Goal: Task Accomplishment & Management: Use online tool/utility

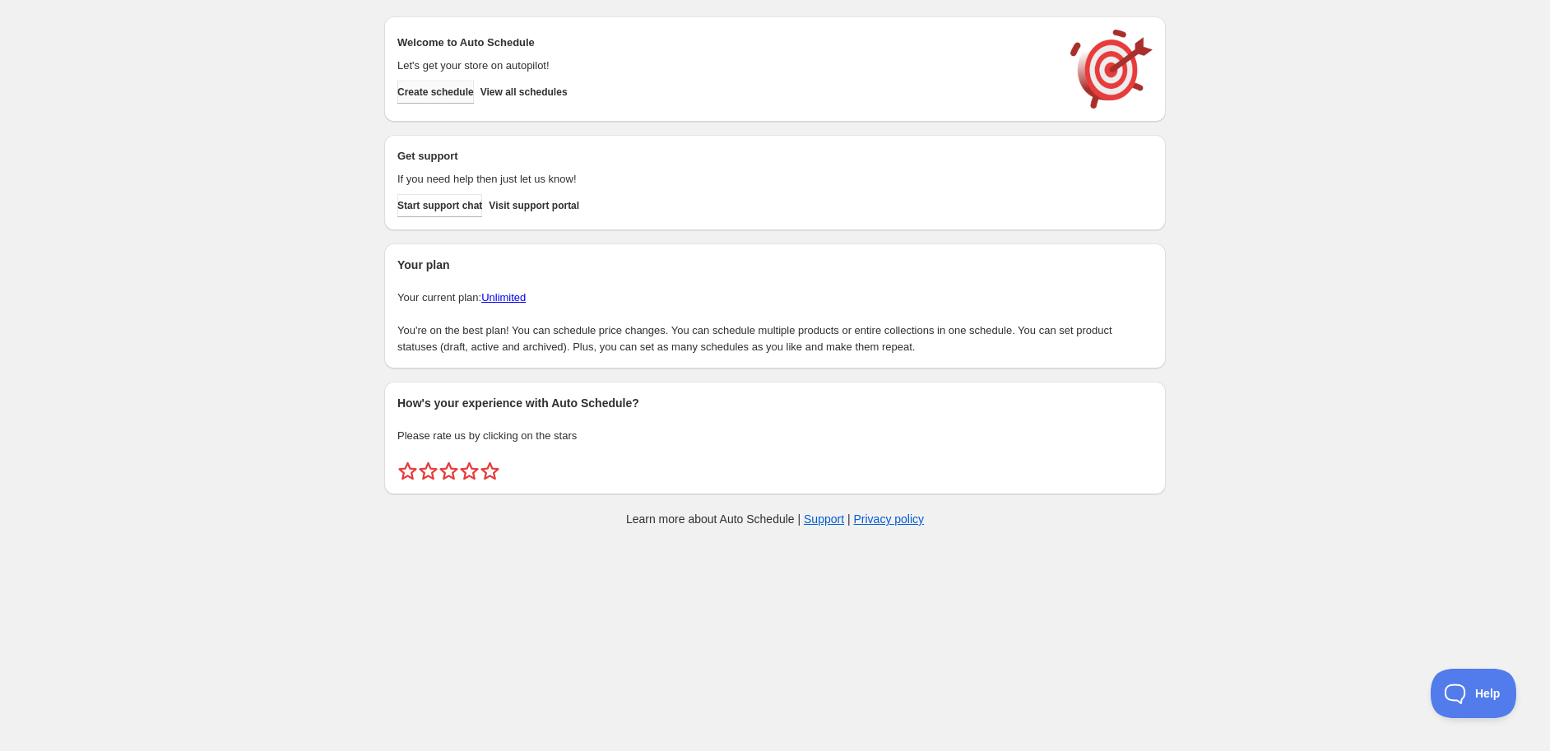
click at [432, 95] on span "Create schedule" at bounding box center [435, 92] width 77 height 13
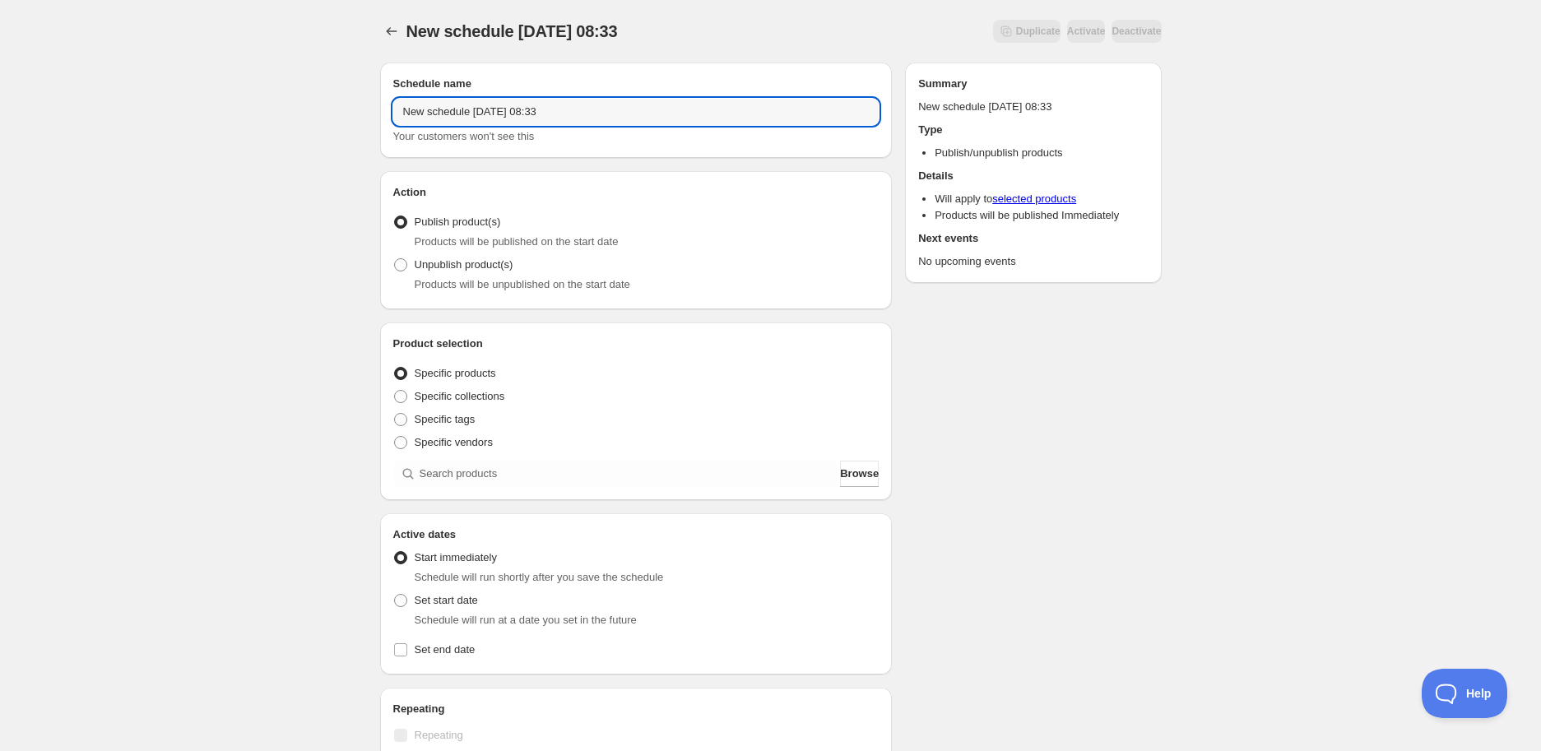
drag, startPoint x: 671, startPoint y: 114, endPoint x: 134, endPoint y: 113, distance: 537.2
click at [134, 113] on div "New schedule [DATE] 08:33. This page is ready New schedule [DATE] 08:33 Duplica…" at bounding box center [770, 627] width 1541 height 1254
paste input "STK002778"
type input "New schedule [DATE] 08:33"
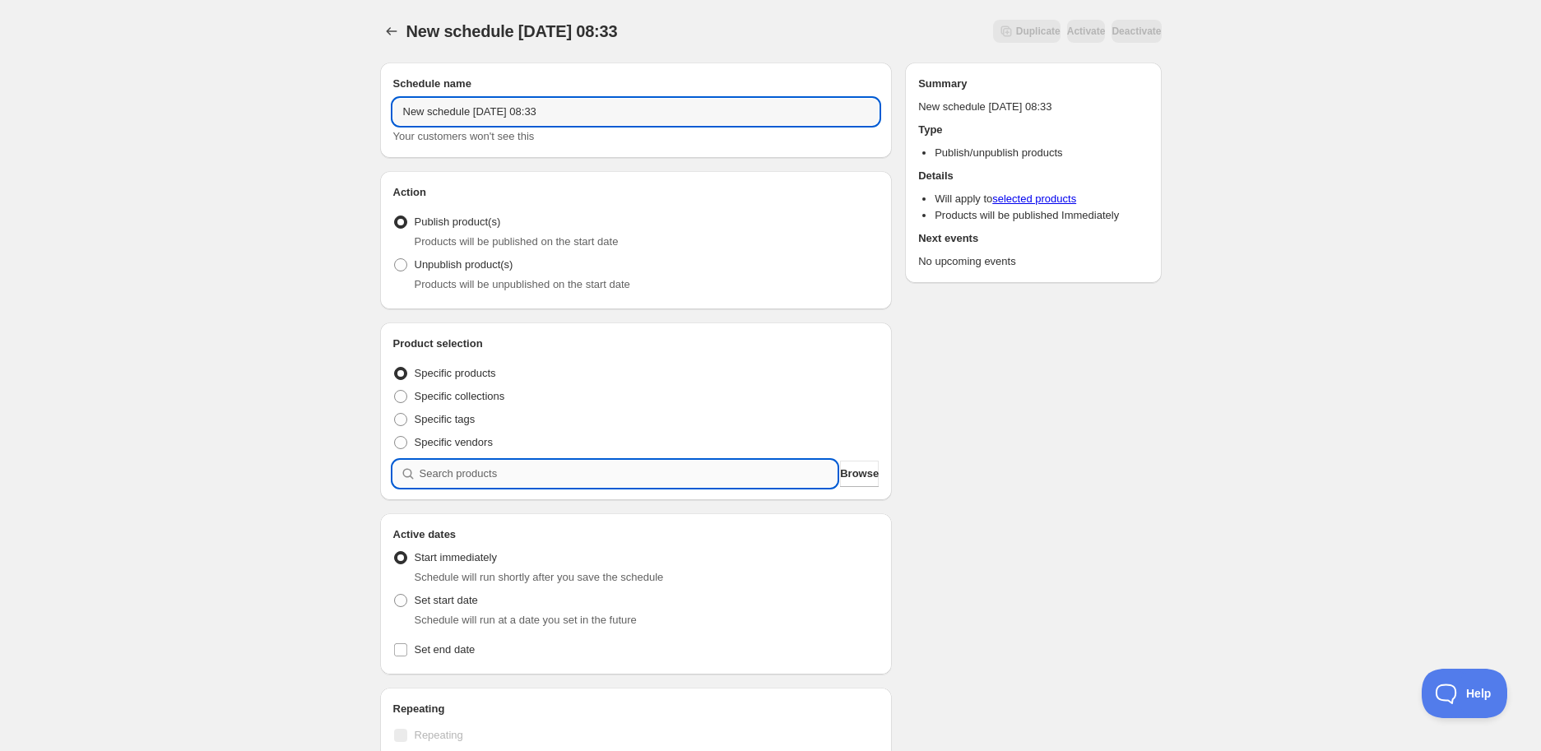
click at [514, 472] on input "search" at bounding box center [629, 474] width 418 height 26
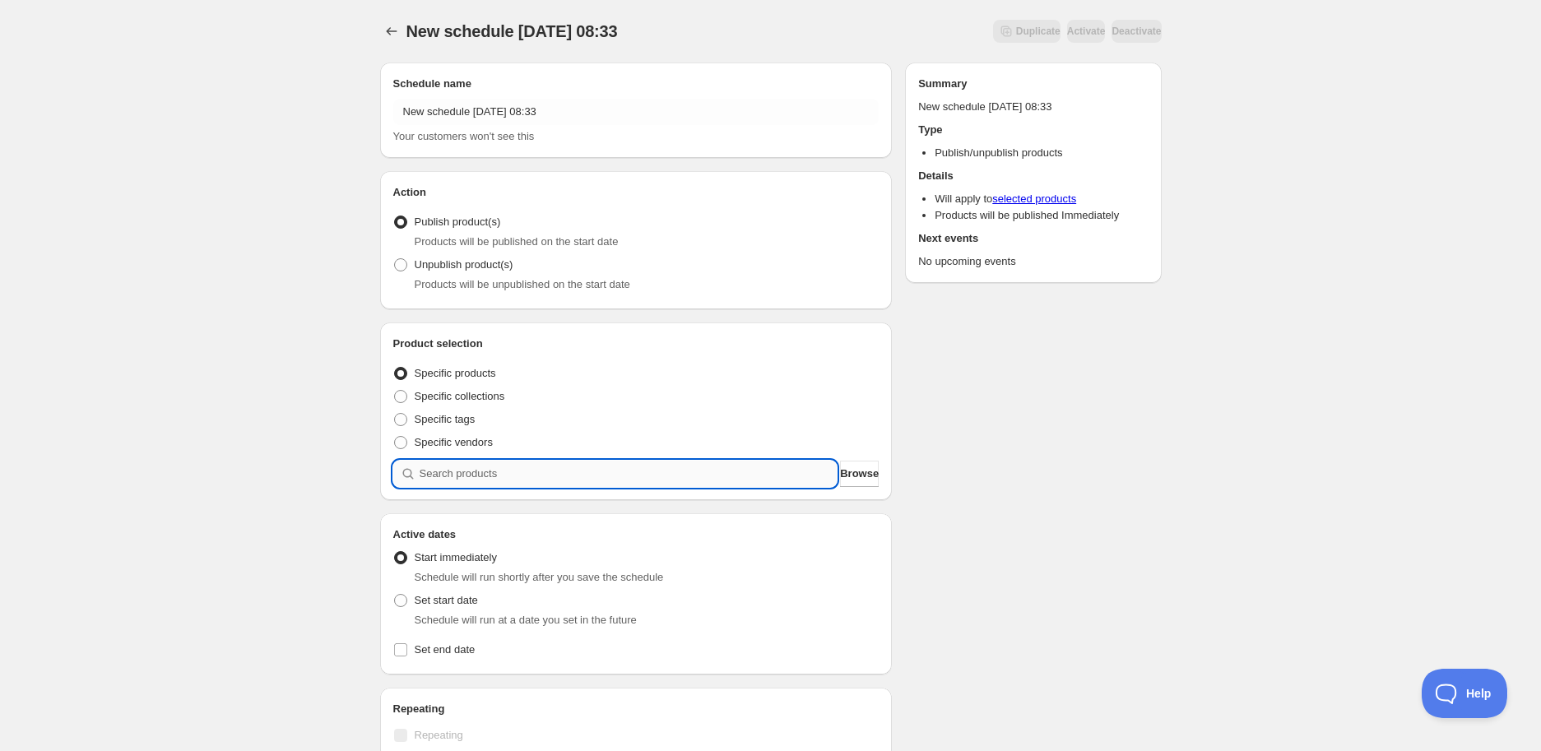
paste input "STK002778"
type input "STK002778"
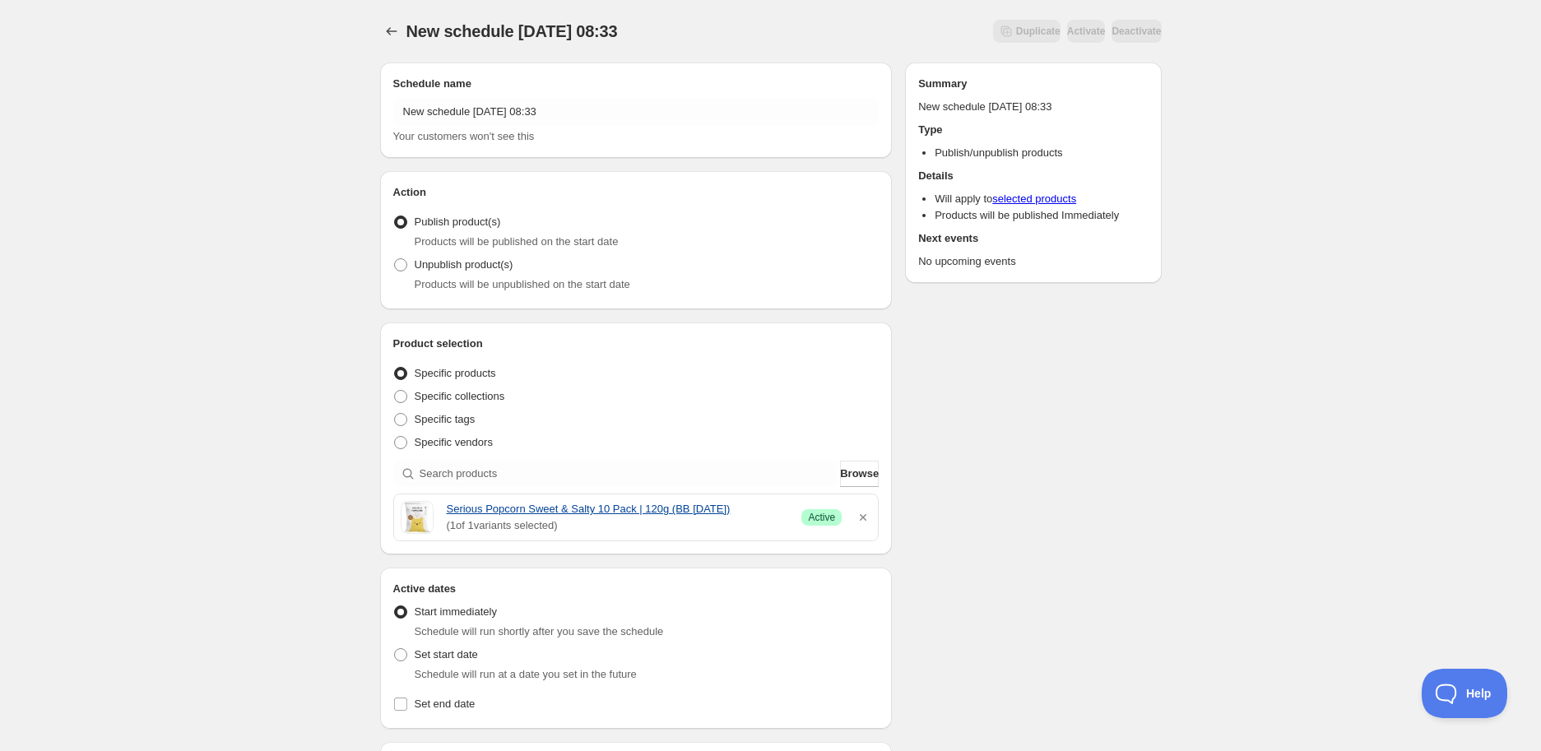
drag, startPoint x: 445, startPoint y: 511, endPoint x: 750, endPoint y: 508, distance: 305.2
click at [750, 508] on div "Serious Popcorn Sweet & Salty 10 Pack | 120g (BB [DATE]) ( 1 of 1 variants sele…" at bounding box center [636, 517] width 471 height 33
copy link "Serious Popcorn Sweet & Salty 10 Pack | 120g (BB [DATE])"
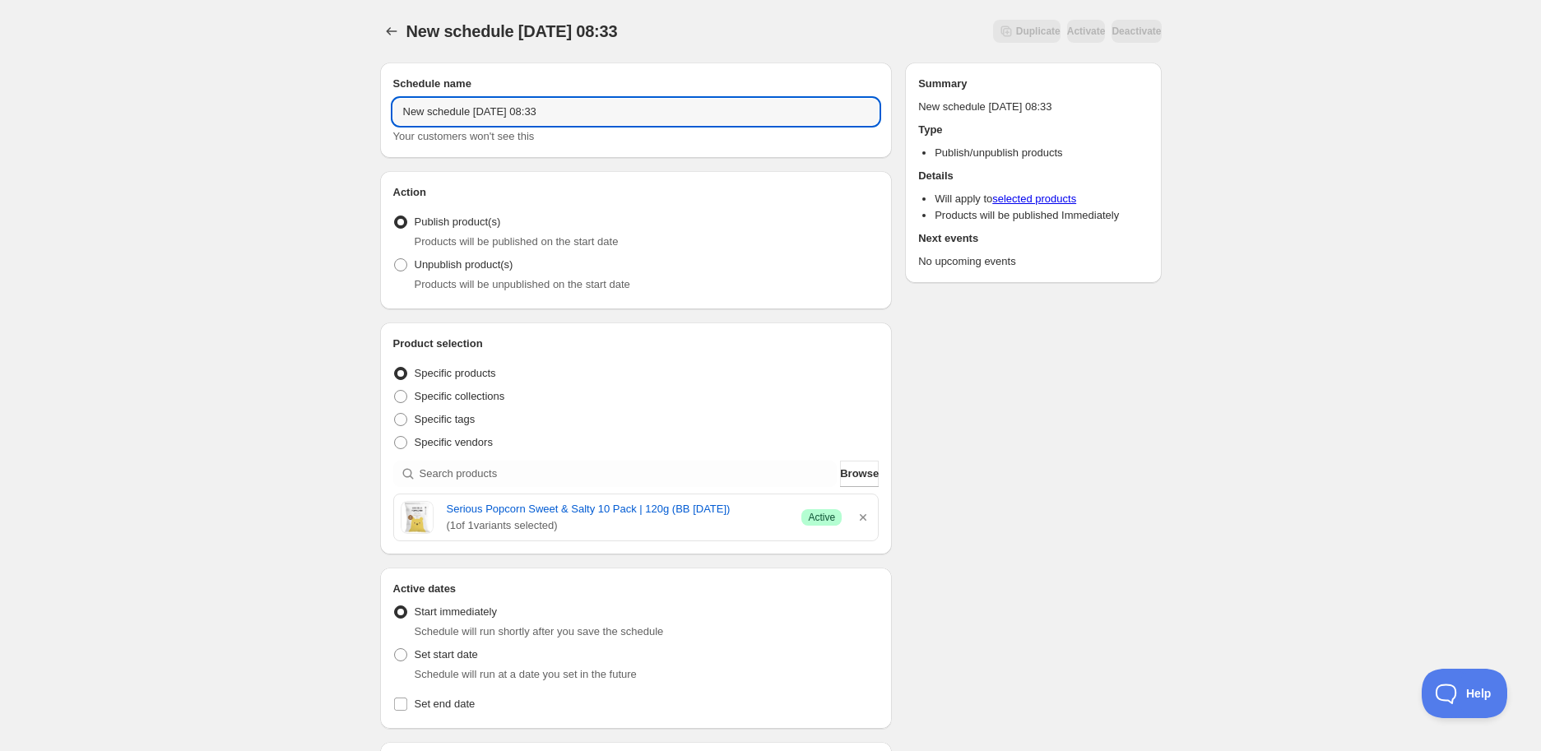
drag, startPoint x: 658, startPoint y: 110, endPoint x: 22, endPoint y: 137, distance: 636.5
click at [22, 137] on div "New schedule [DATE] 08:33. This page is ready New schedule [DATE] 08:33 Duplica…" at bounding box center [770, 654] width 1541 height 1308
paste input "Serious Popcorn Sweet & Salty 10 Pack | 120g (BB [DATE])"
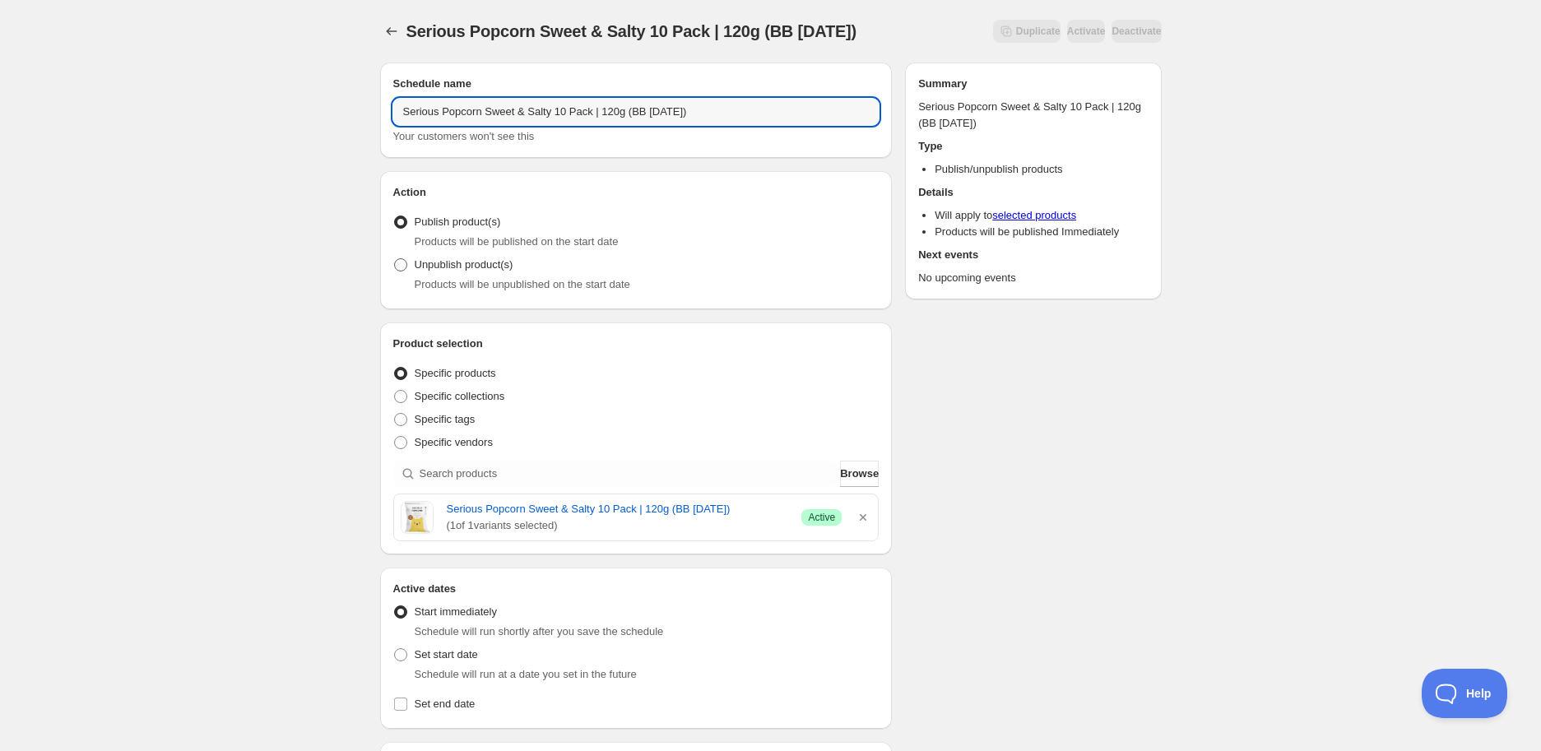
type input "Serious Popcorn Sweet & Salty 10 Pack | 120g (BB [DATE])"
click at [434, 272] on span "Unpublish product(s)" at bounding box center [464, 265] width 99 height 16
click at [395, 259] on input "Unpublish product(s)" at bounding box center [394, 258] width 1 height 1
radio input "true"
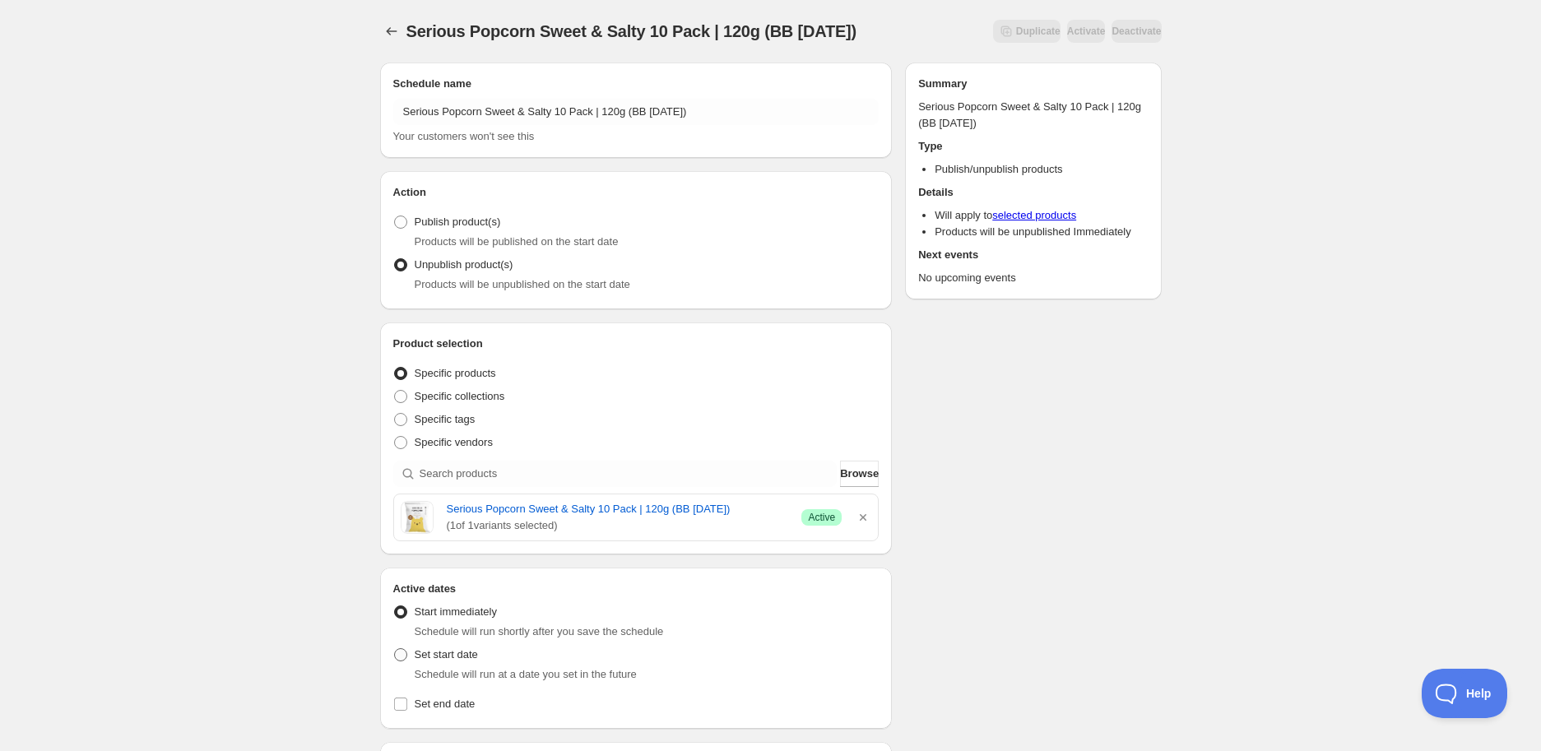
click at [400, 661] on span at bounding box center [400, 654] width 15 height 15
click at [395, 649] on input "Set start date" at bounding box center [394, 648] width 1 height 1
radio input "true"
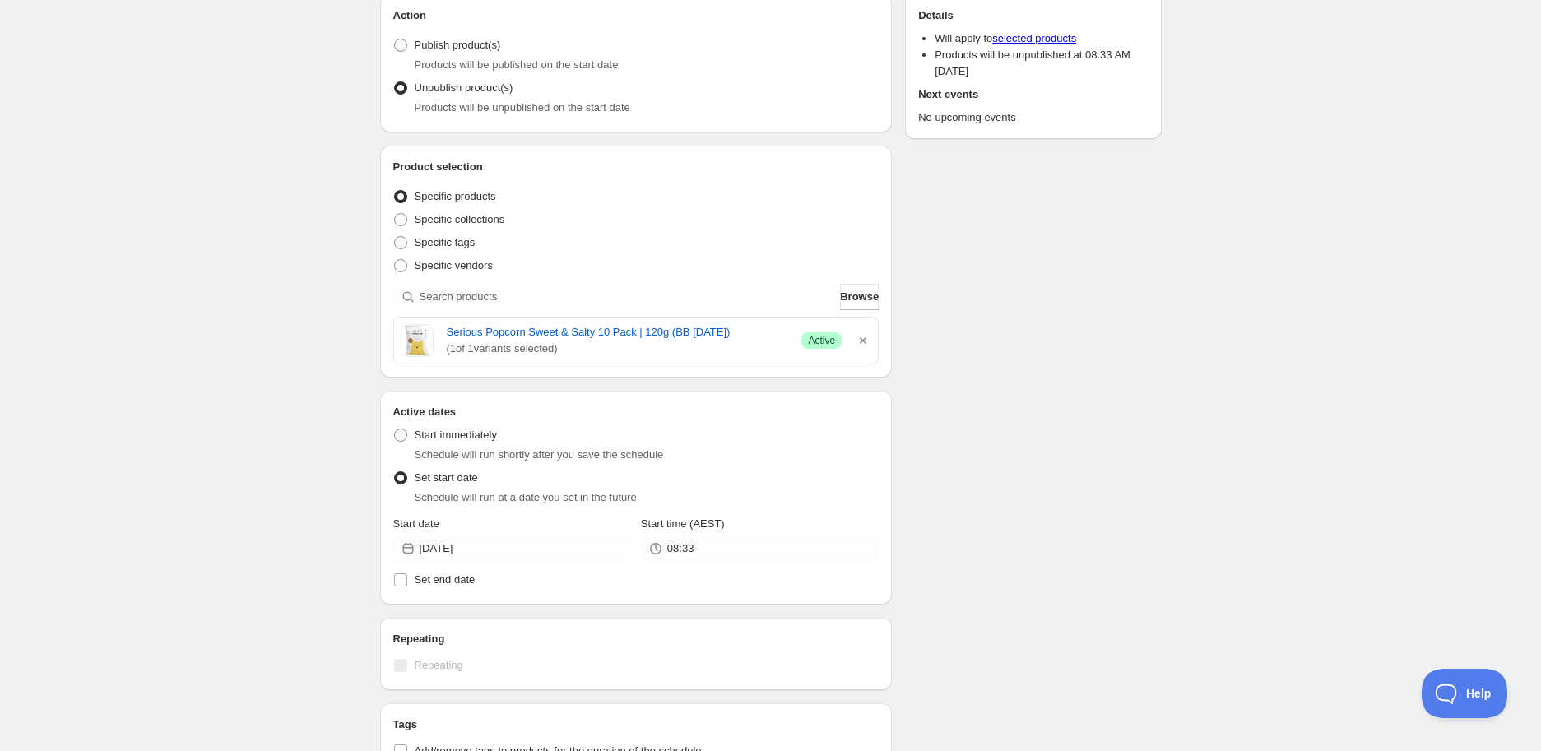
scroll to position [274, 0]
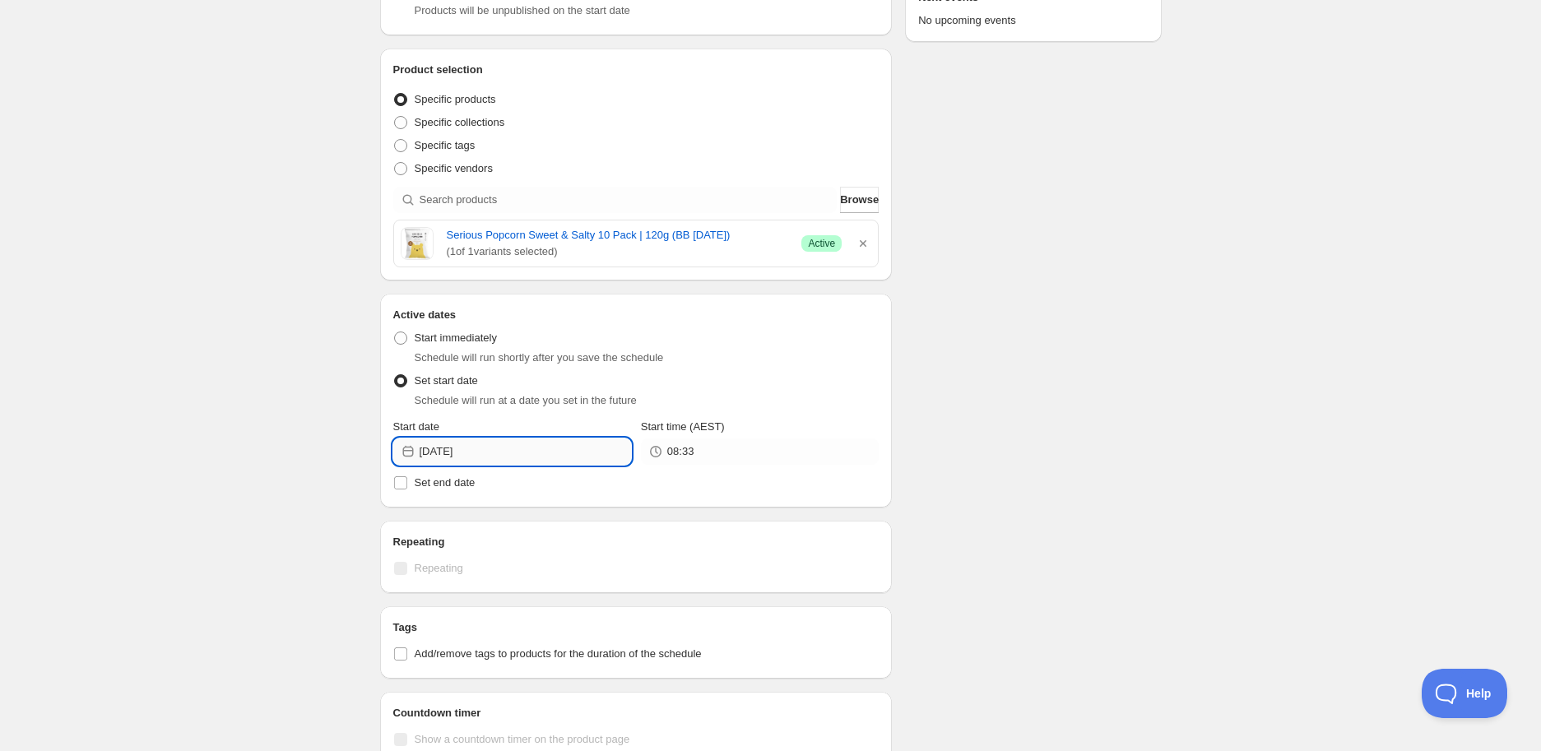
click at [515, 452] on input "[DATE]" at bounding box center [525, 451] width 211 height 26
click at [605, 493] on icon "Show next month, September 2025" at bounding box center [609, 490] width 16 height 16
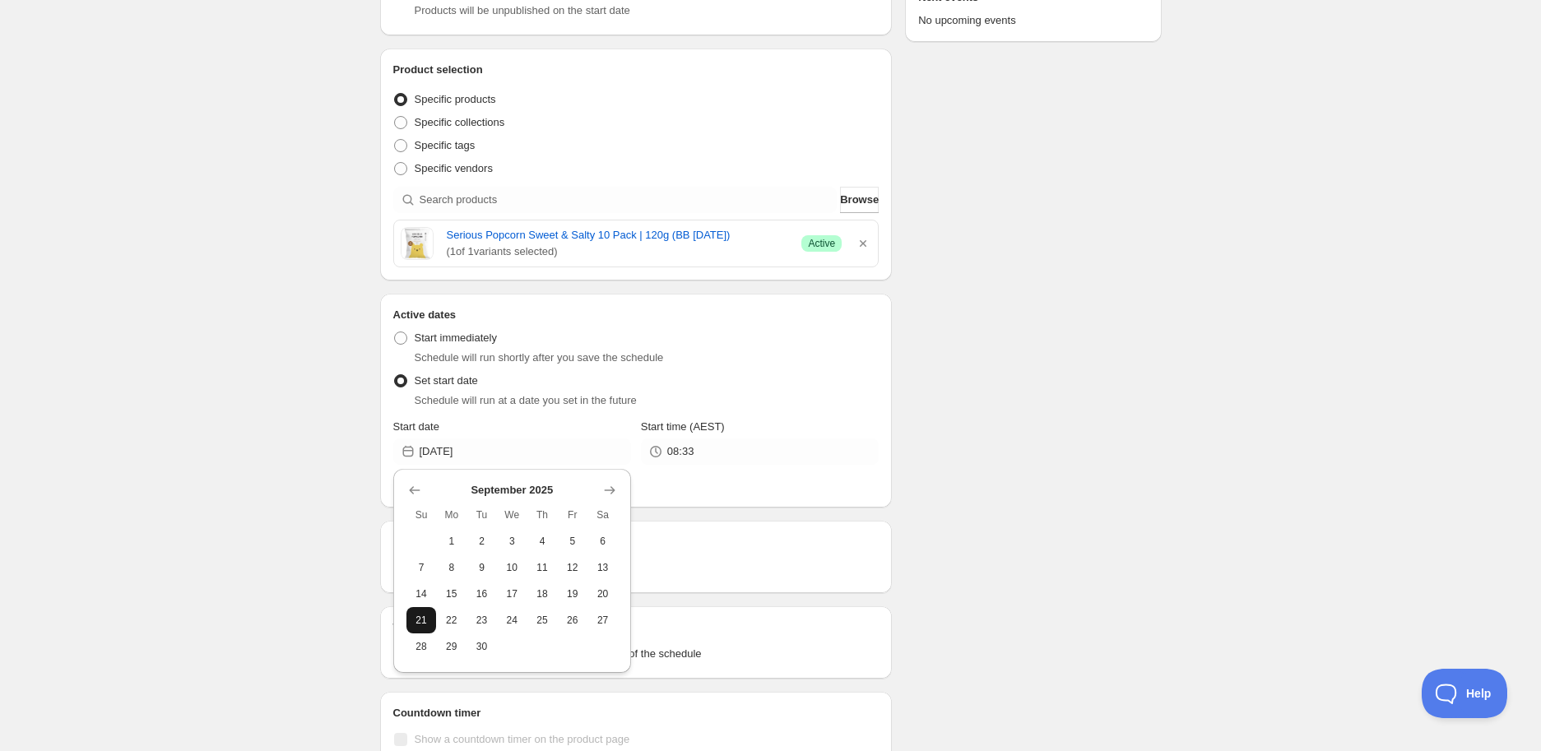
click at [407, 615] on button "21" at bounding box center [421, 620] width 30 height 26
type input "[DATE]"
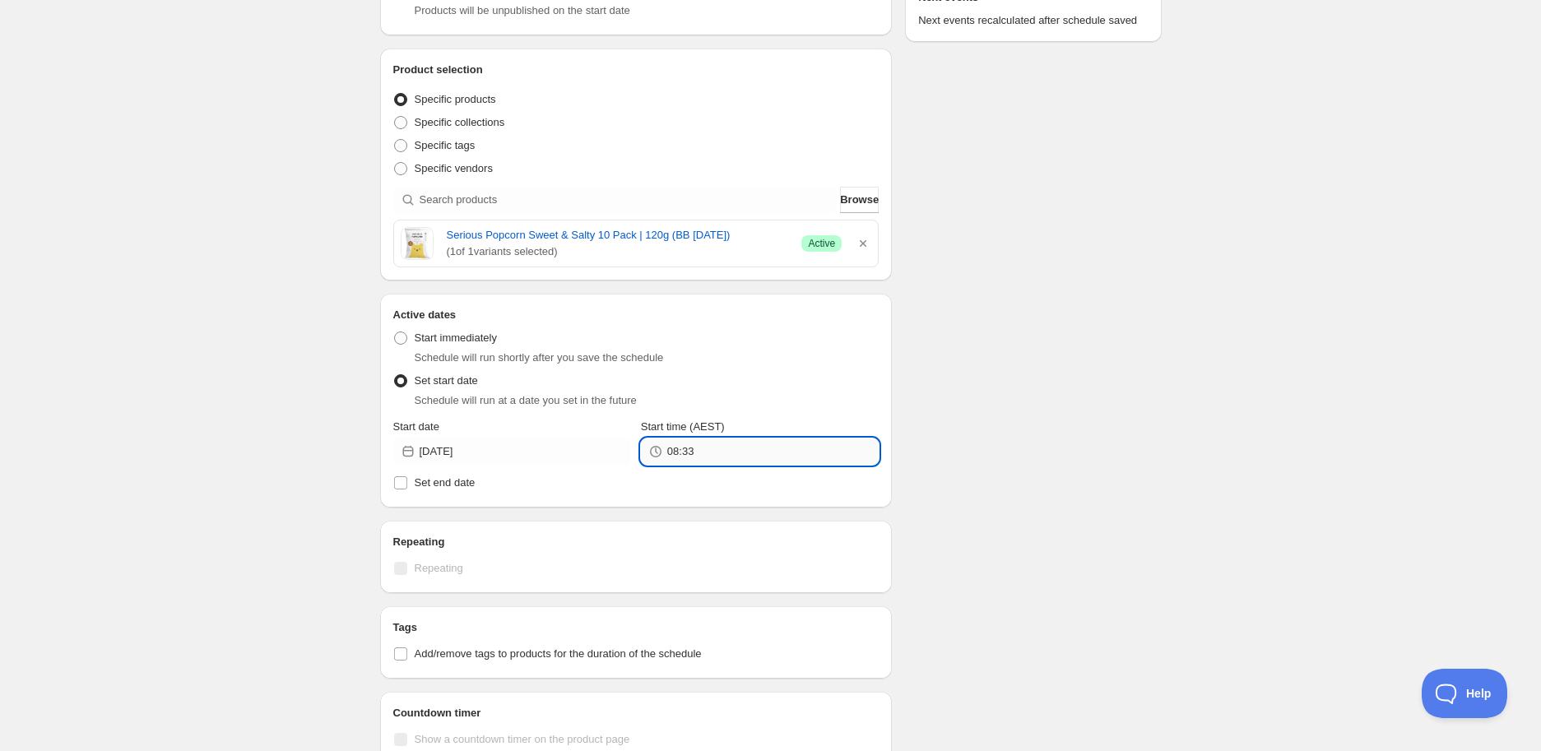
click at [686, 452] on input "08:33" at bounding box center [772, 451] width 211 height 26
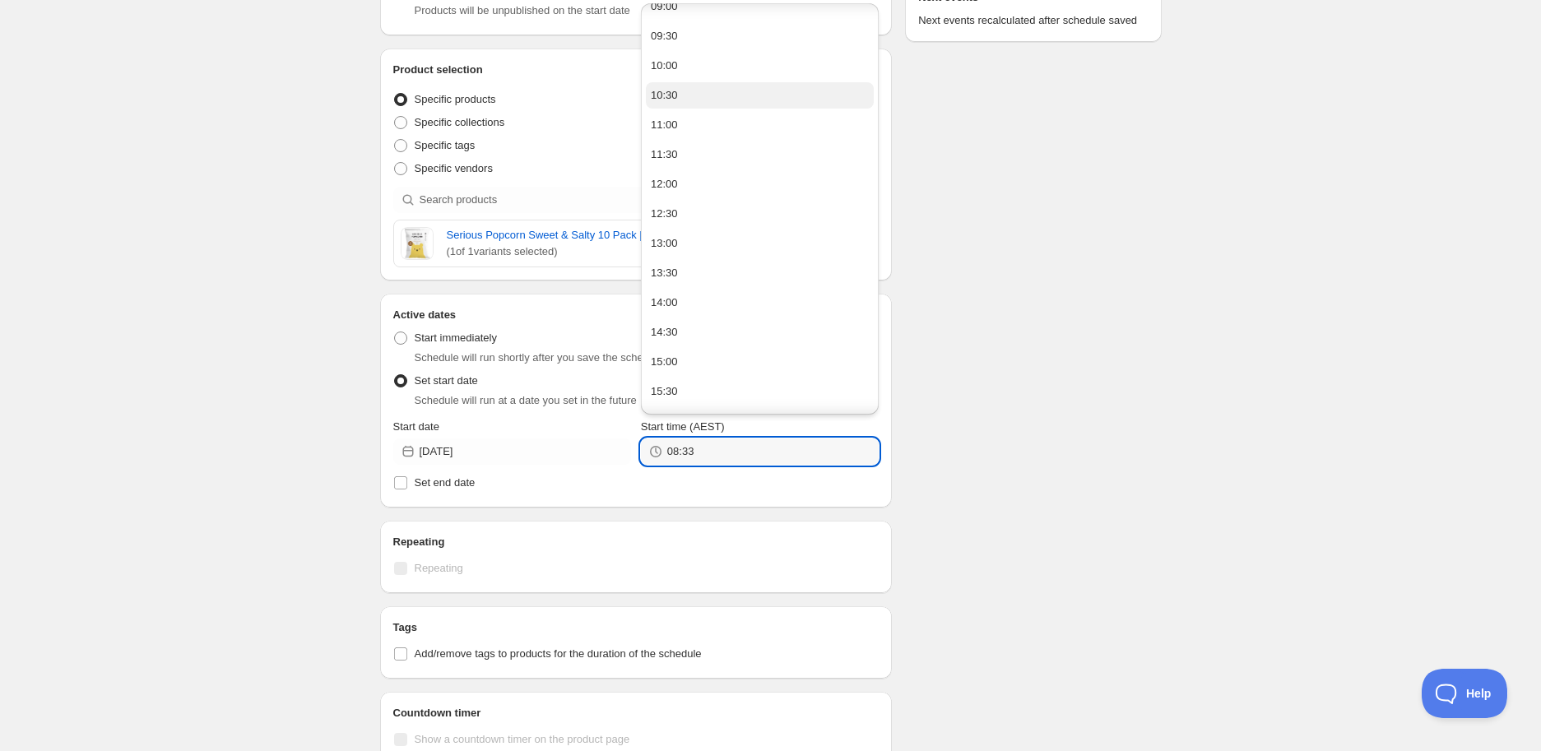
scroll to position [639, 0]
click at [681, 214] on button "14:00" at bounding box center [760, 211] width 228 height 26
type input "14:00"
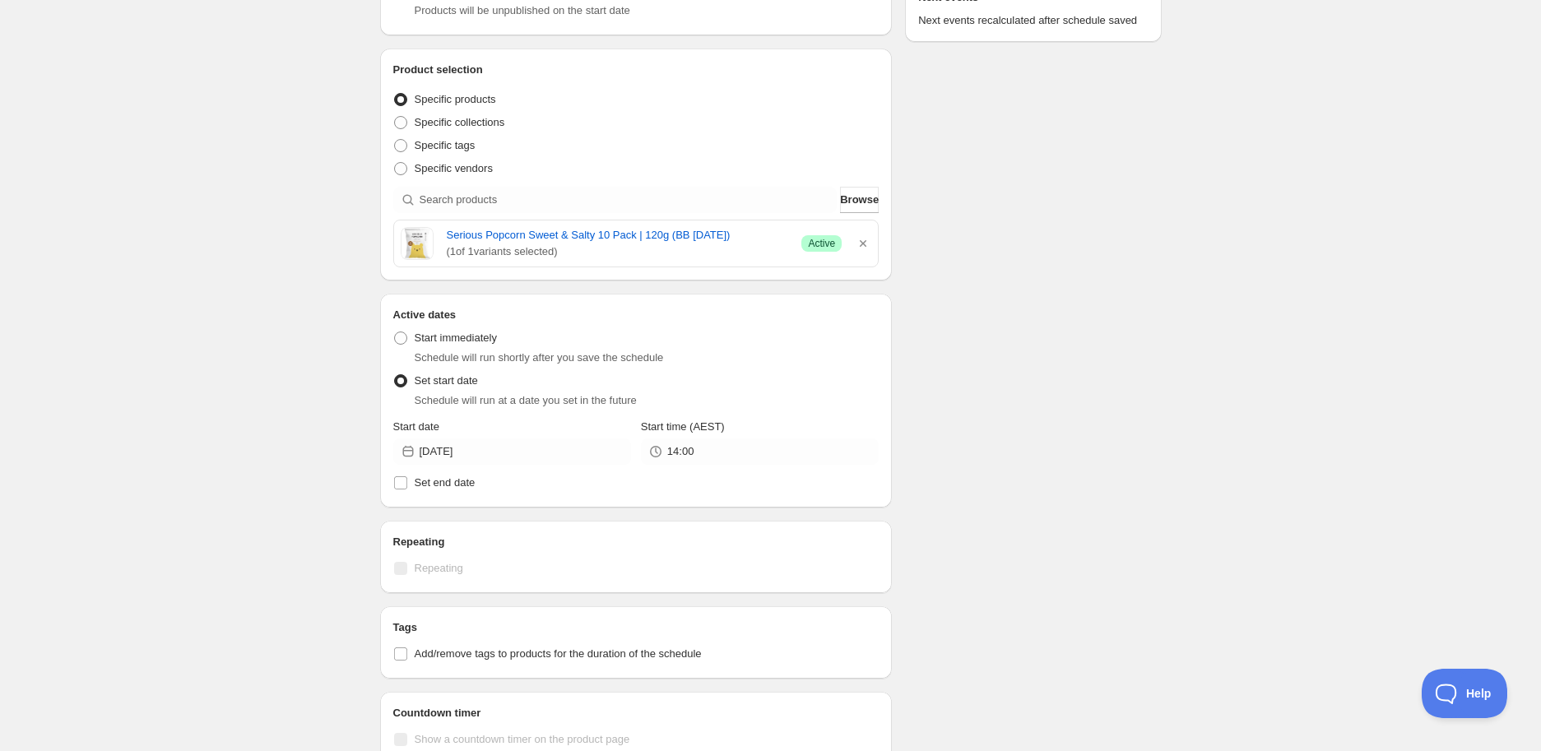
drag, startPoint x: 1160, startPoint y: 505, endPoint x: 1139, endPoint y: 506, distance: 20.6
click at [1160, 505] on div "Schedule name Serious Popcorn Sweet & Salty 10 Pack | 120g (BB [DATE]) Your cus…" at bounding box center [764, 412] width 795 height 1275
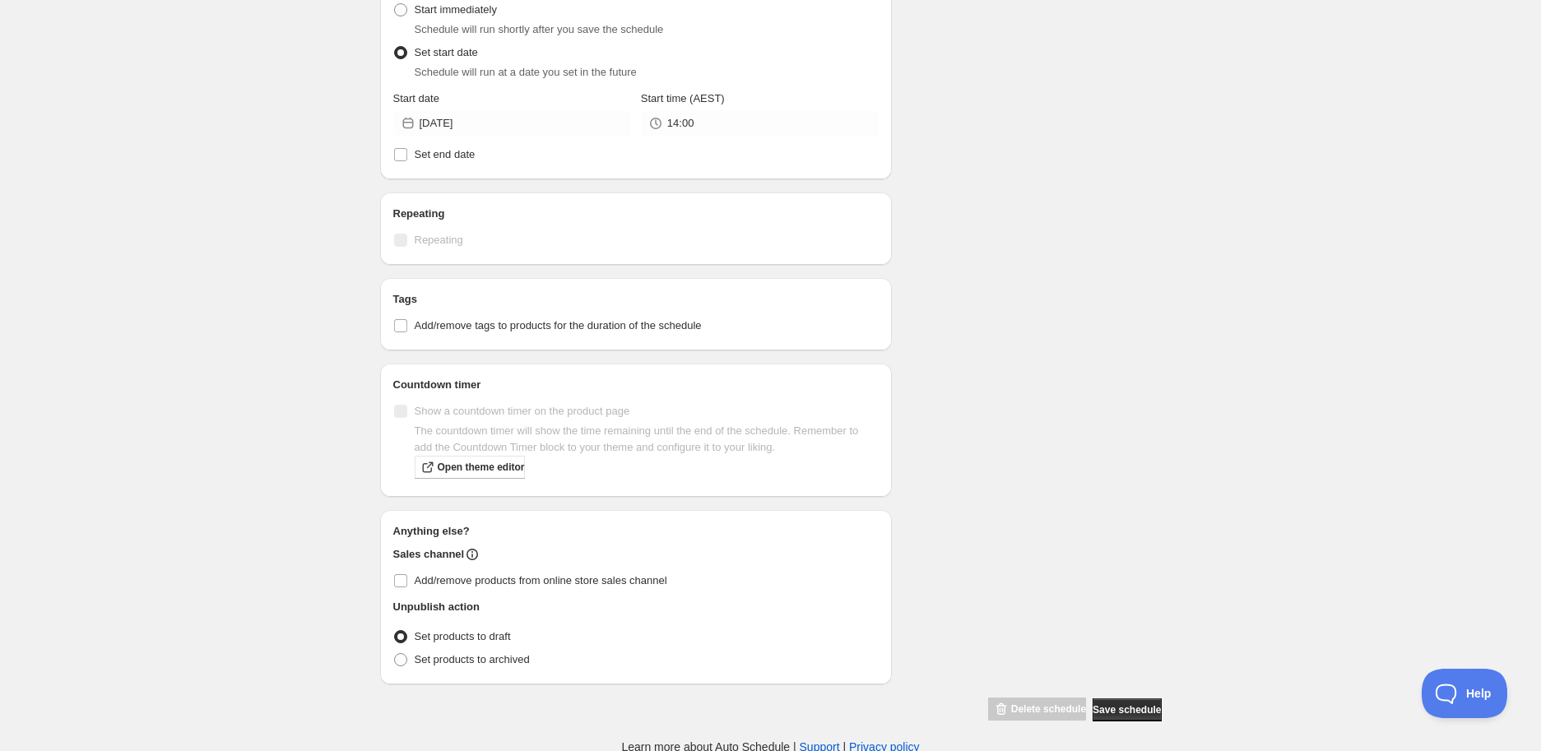
scroll to position [603, 0]
click at [447, 331] on span "Add/remove tags to products for the duration of the schedule" at bounding box center [558, 324] width 287 height 12
click at [407, 331] on input "Add/remove tags to products for the duration of the schedule" at bounding box center [400, 324] width 13 height 13
checkbox input "true"
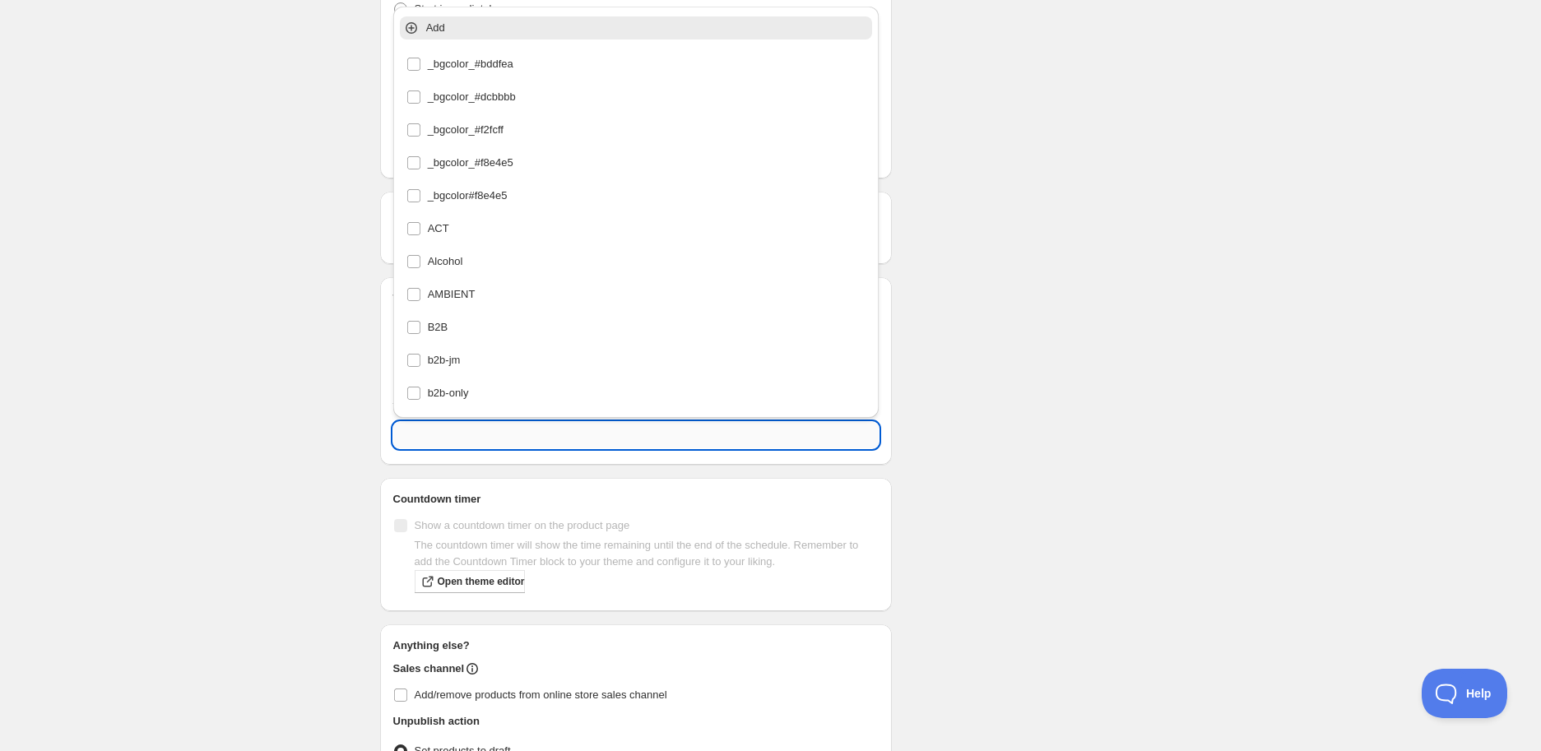
click at [466, 439] on input "text" at bounding box center [636, 435] width 486 height 26
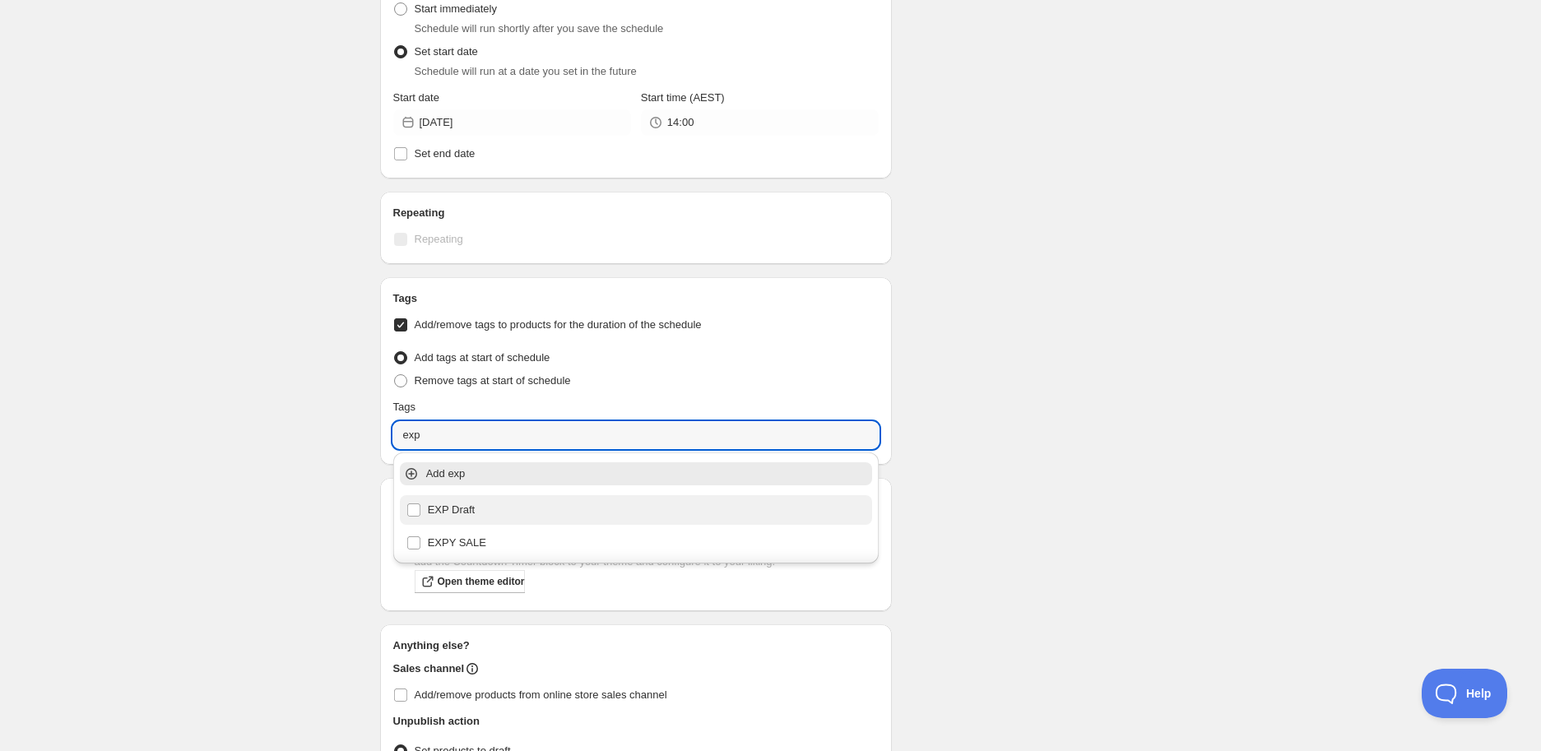
click at [415, 500] on div "EXP Draft" at bounding box center [636, 510] width 460 height 23
type input "EXP Draft"
checkbox input "true"
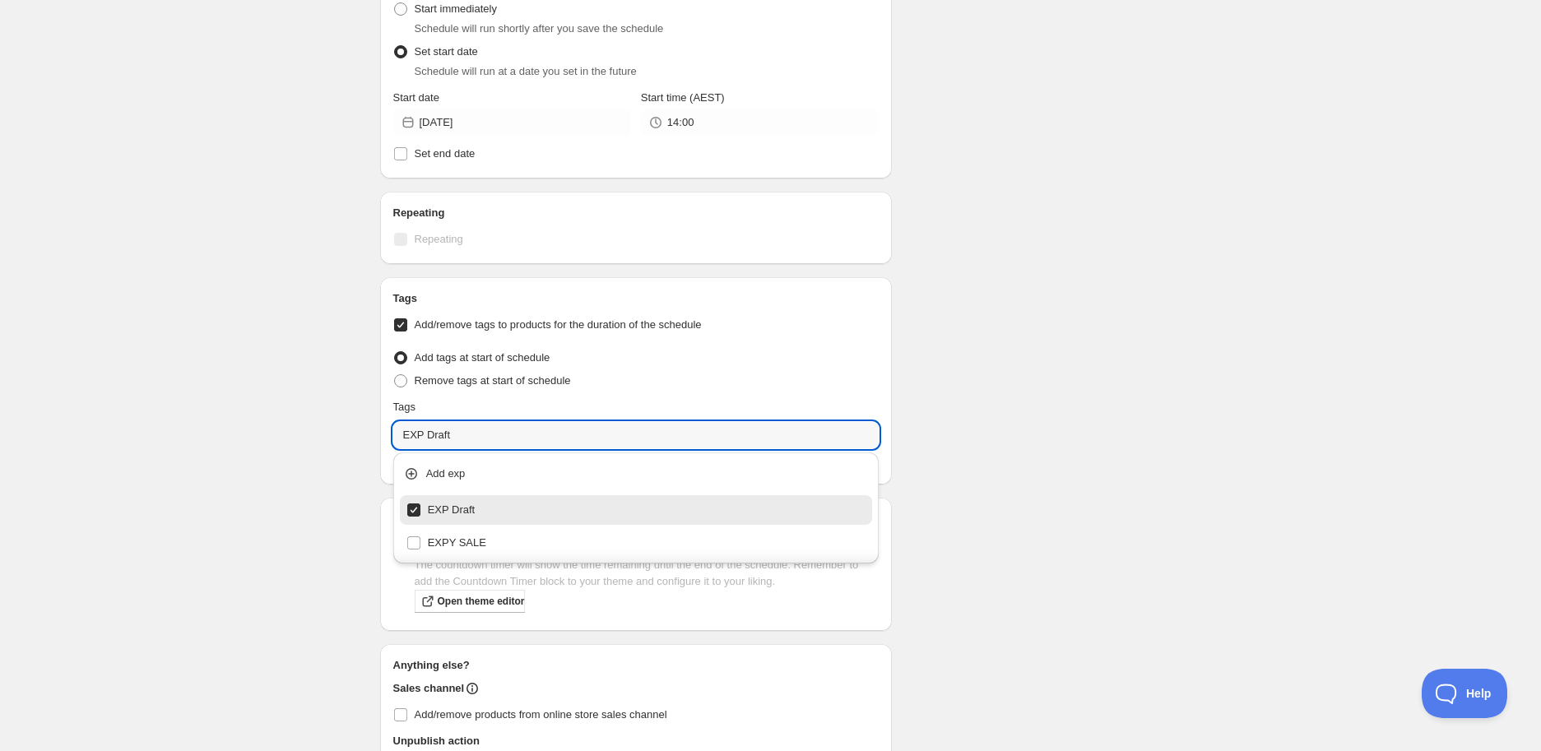
type input "EXP Draft"
drag, startPoint x: 1139, startPoint y: 431, endPoint x: 1129, endPoint y: 437, distance: 10.7
click at [1139, 430] on div "Schedule name Serious Popcorn Sweet & Salty 10 Pack | 120g (BB [DATE]) Your cus…" at bounding box center [764, 151] width 795 height 1410
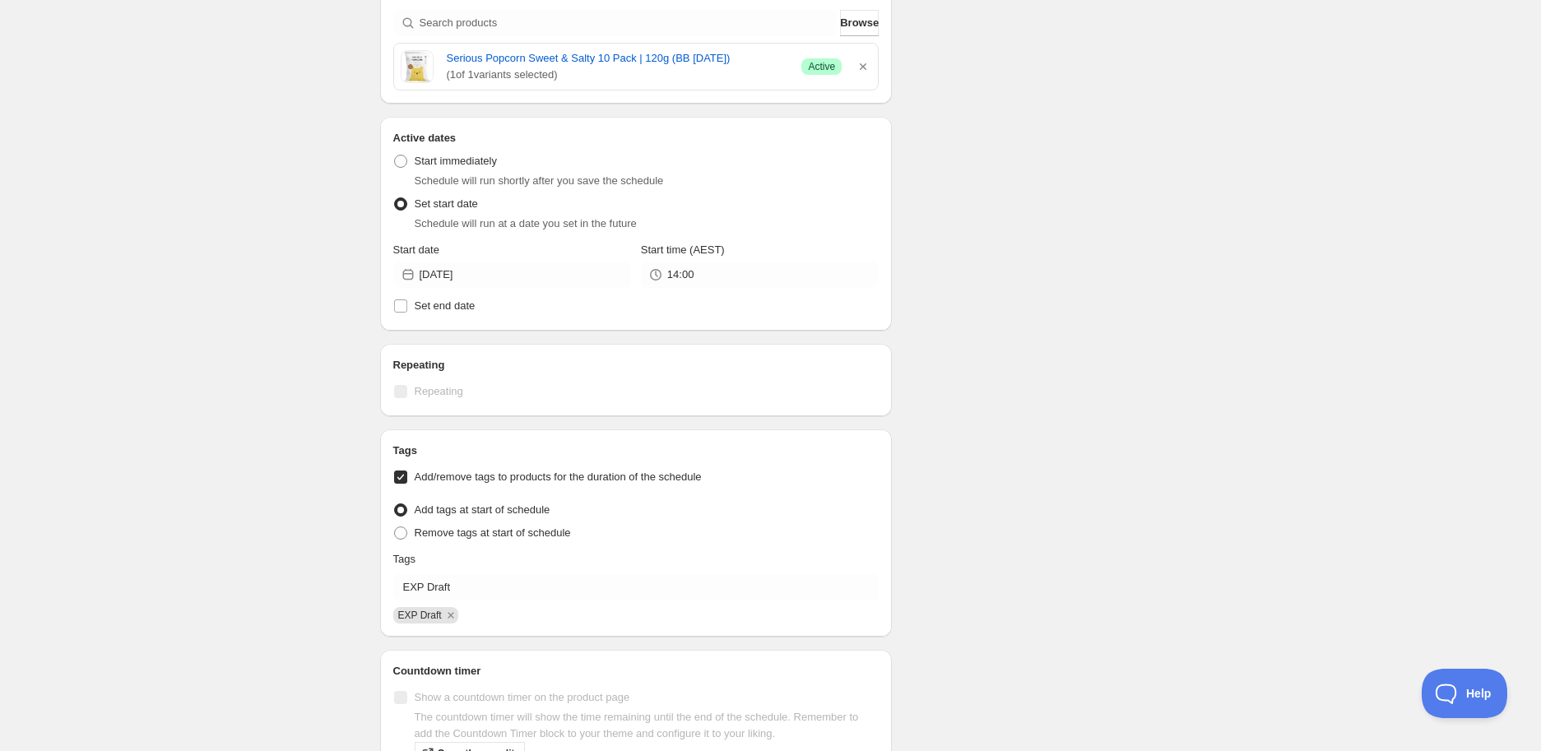
scroll to position [731, 0]
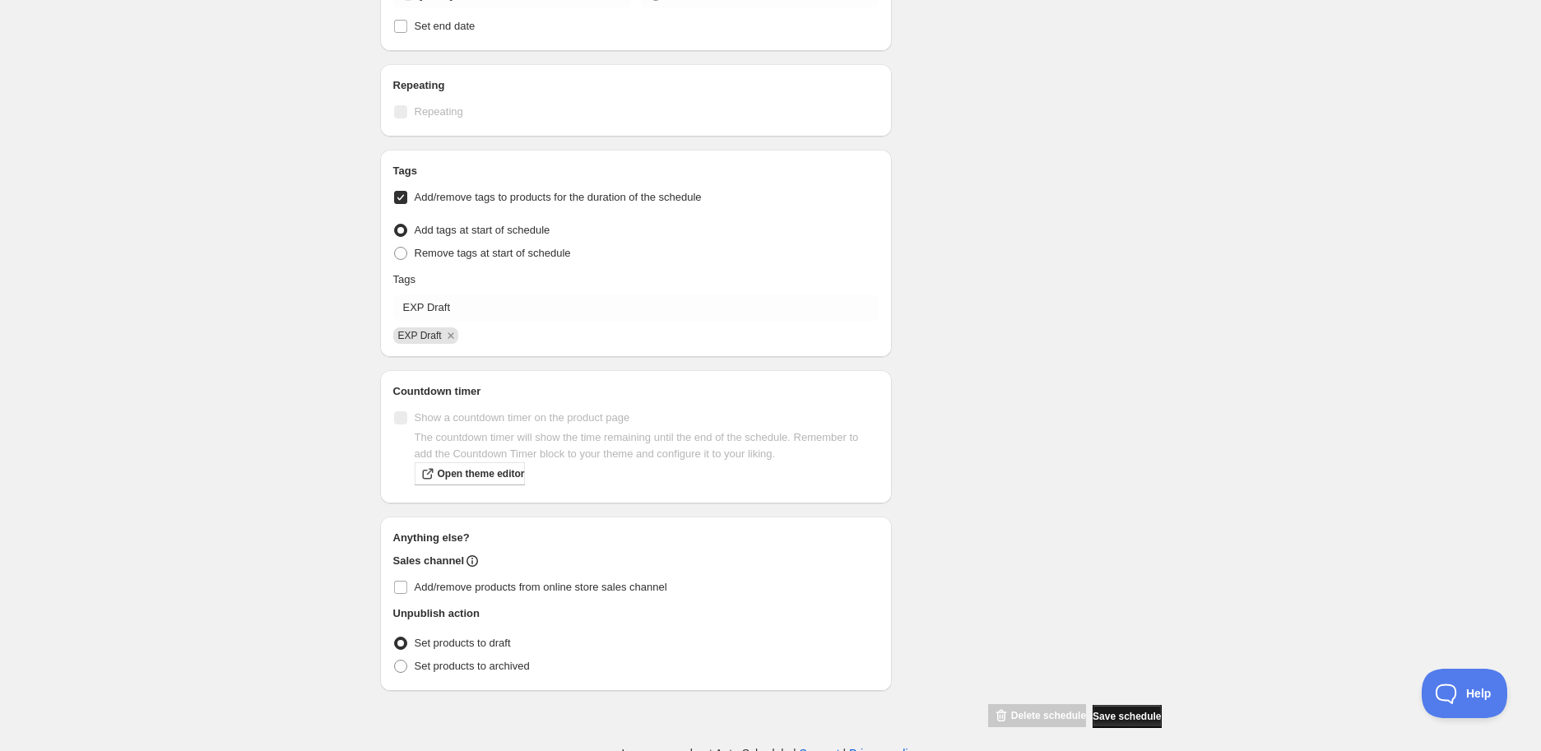
click at [1106, 711] on span "Save schedule" at bounding box center [1126, 716] width 68 height 13
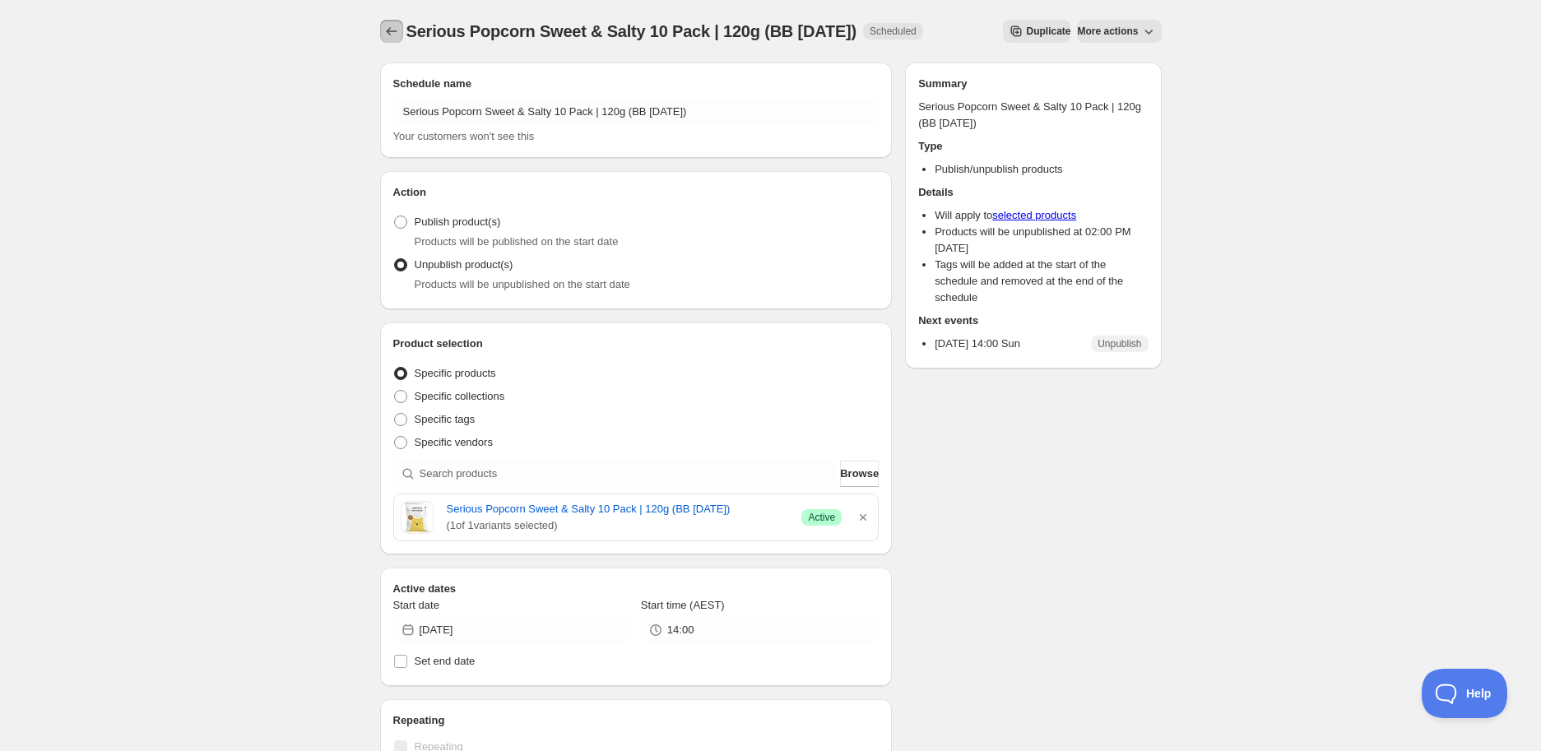
click at [400, 34] on button "Schedules" at bounding box center [391, 31] width 23 height 23
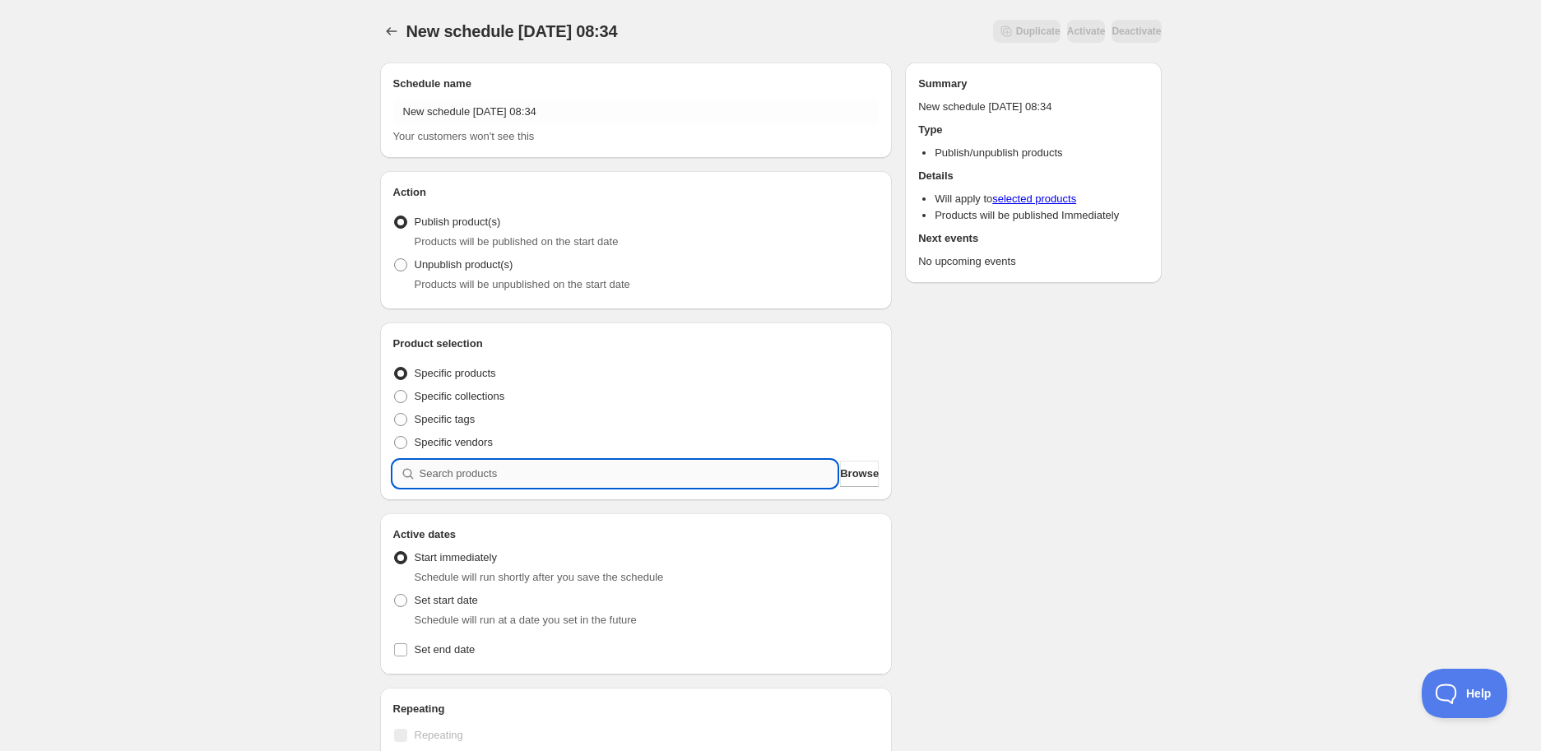
click at [536, 466] on input "search" at bounding box center [629, 474] width 418 height 26
paste input "search"
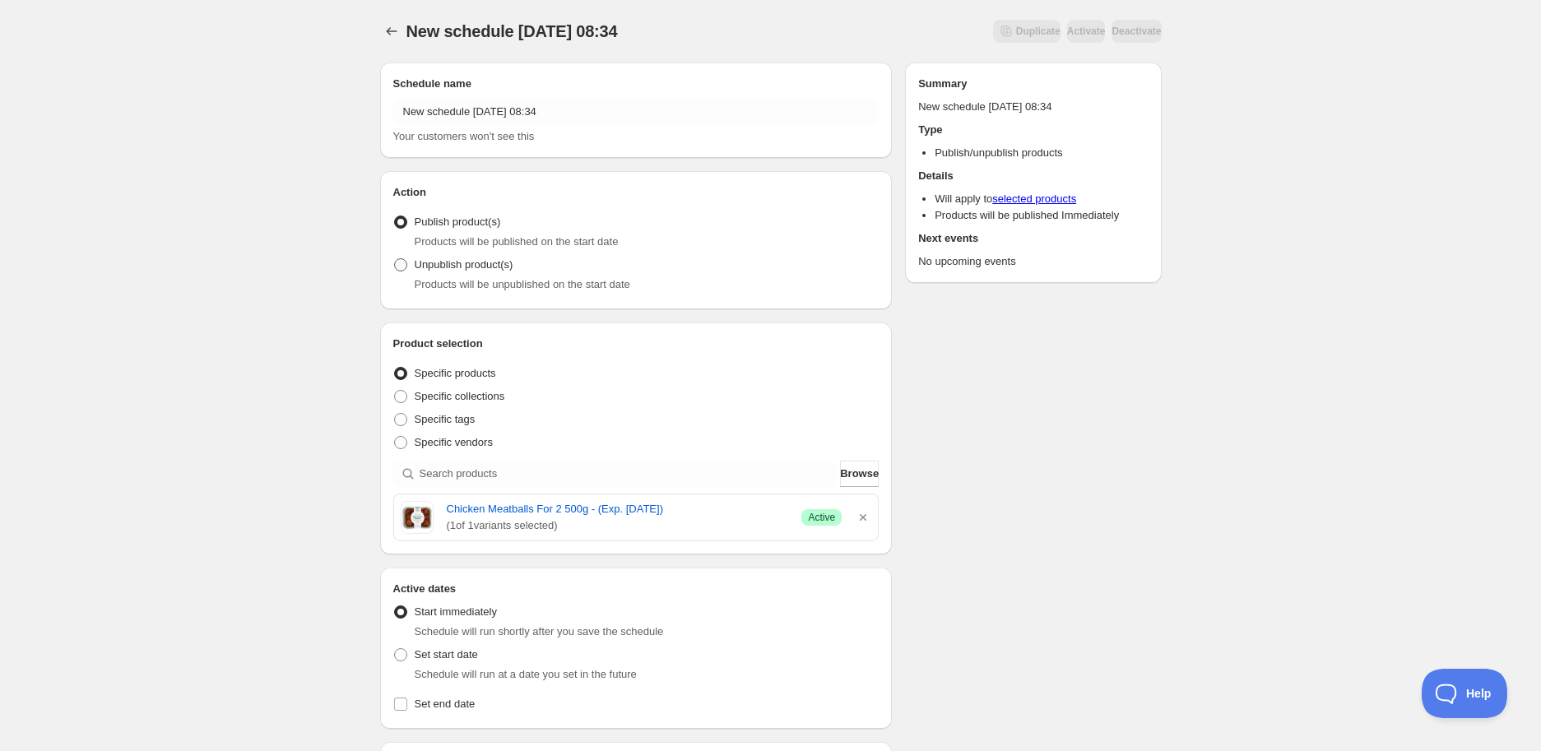
click at [428, 254] on label "Unpublish product(s)" at bounding box center [453, 264] width 120 height 23
click at [395, 258] on input "Unpublish product(s)" at bounding box center [394, 258] width 1 height 1
radio input "true"
drag, startPoint x: 442, startPoint y: 503, endPoint x: 698, endPoint y: 514, distance: 256.1
click at [698, 514] on div "Chicken Meatballs For 2 500g - (Exp. [DATE]) ( 1 of 1 variants selected) Succes…" at bounding box center [636, 517] width 471 height 33
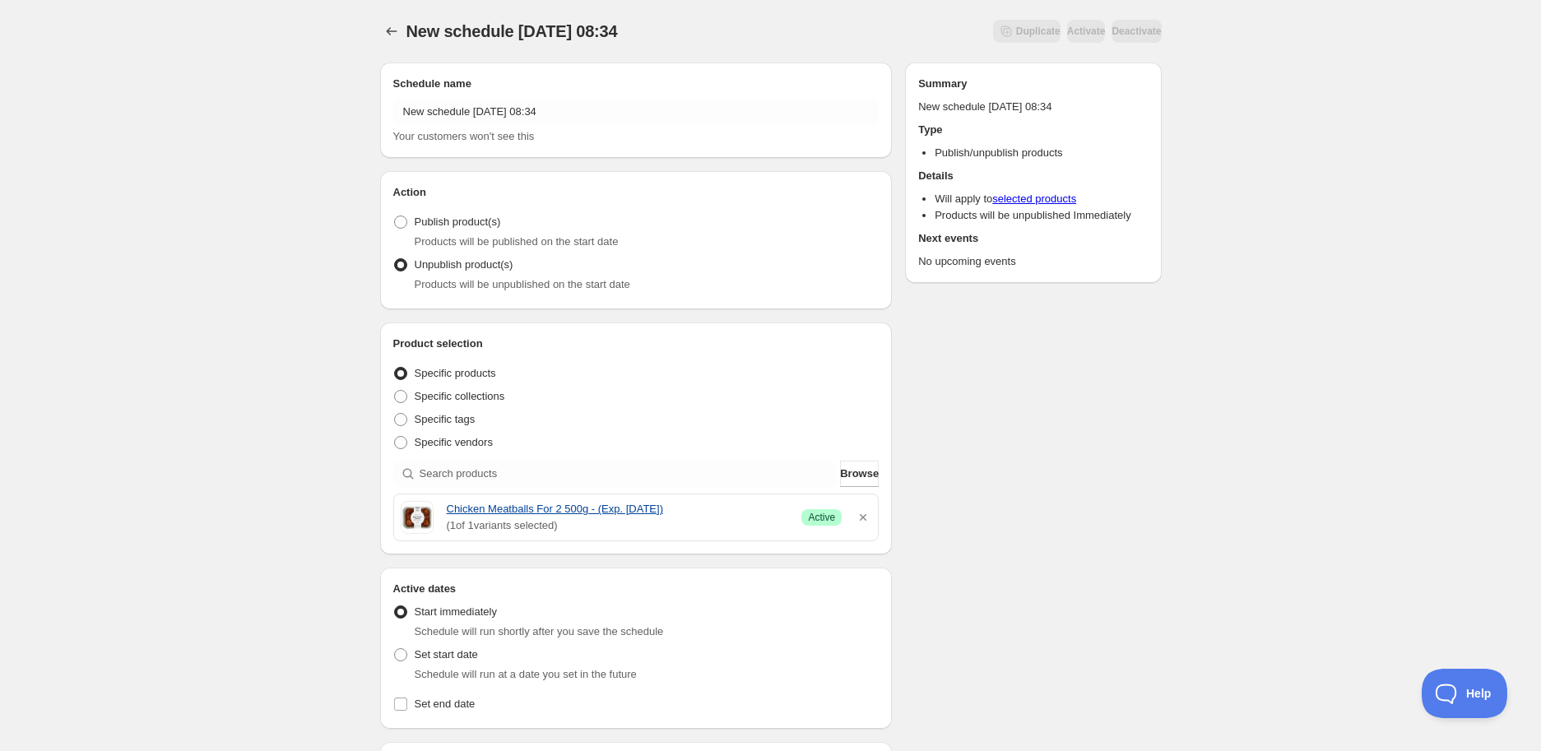
copy link "Chicken Meatballs For 2 500g - (Exp. [DATE])"
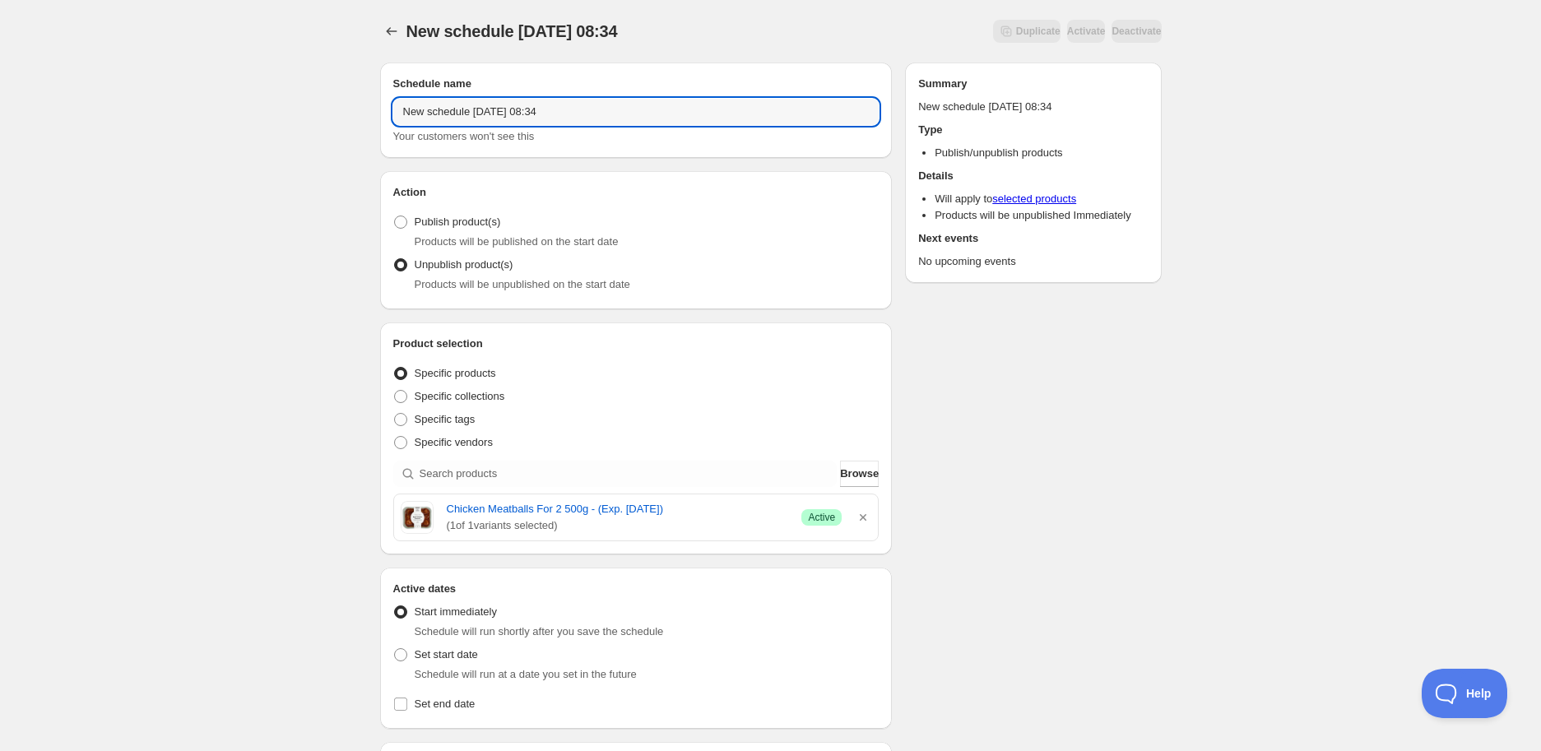
drag, startPoint x: 572, startPoint y: 119, endPoint x: 54, endPoint y: 111, distance: 517.5
click at [54, 111] on div "New schedule [DATE] 08:34. This page is ready New schedule [DATE] 08:34 Duplica…" at bounding box center [770, 652] width 1541 height 1305
paste input "Chicken Meatballs For 2 500g - (Exp. [DATE])"
type input "Chicken Meatballs For 2 500g - (Exp. [DATE])"
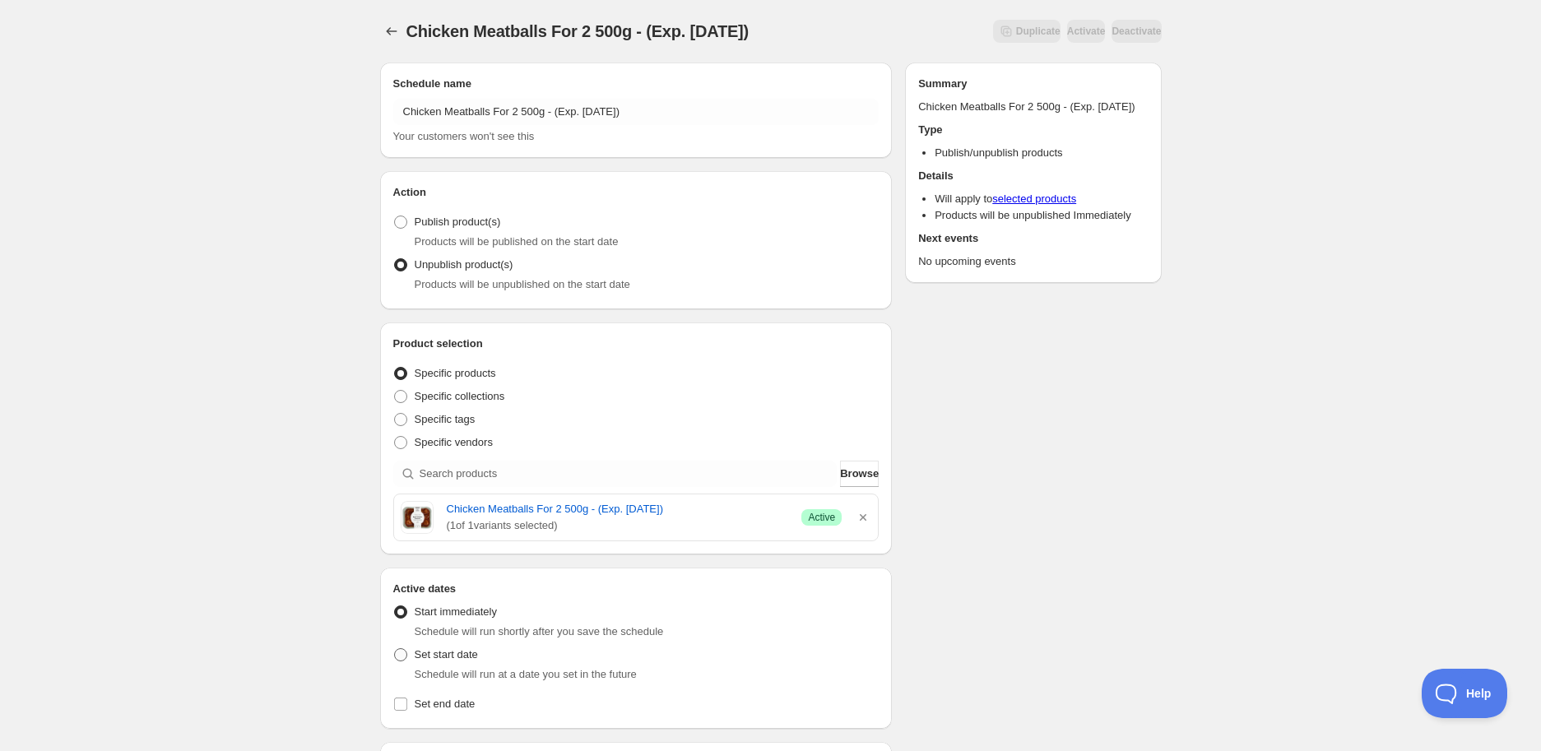
click at [434, 649] on span "Set start date" at bounding box center [446, 654] width 63 height 12
click at [395, 649] on input "Set start date" at bounding box center [394, 648] width 1 height 1
radio input "true"
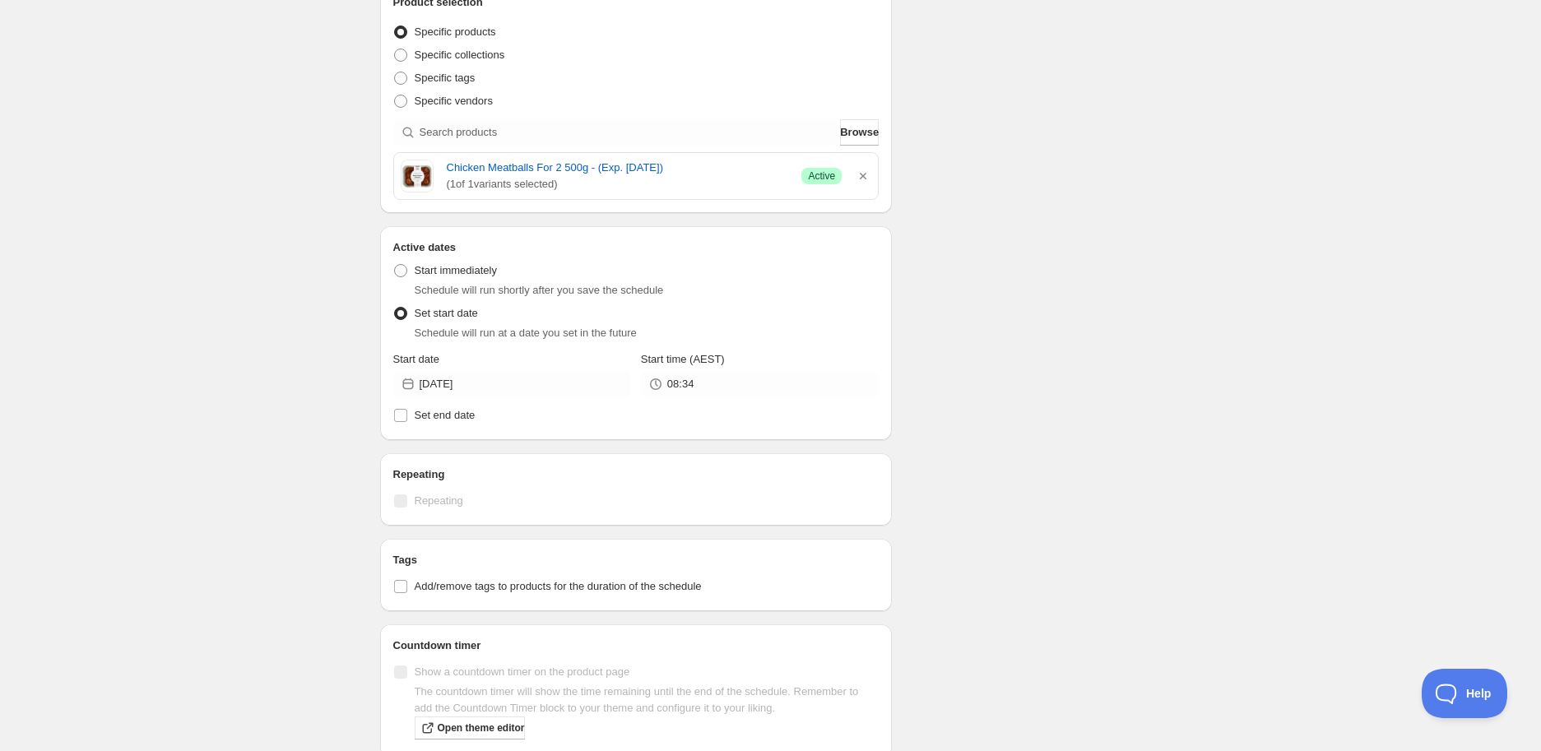
scroll to position [457, 0]
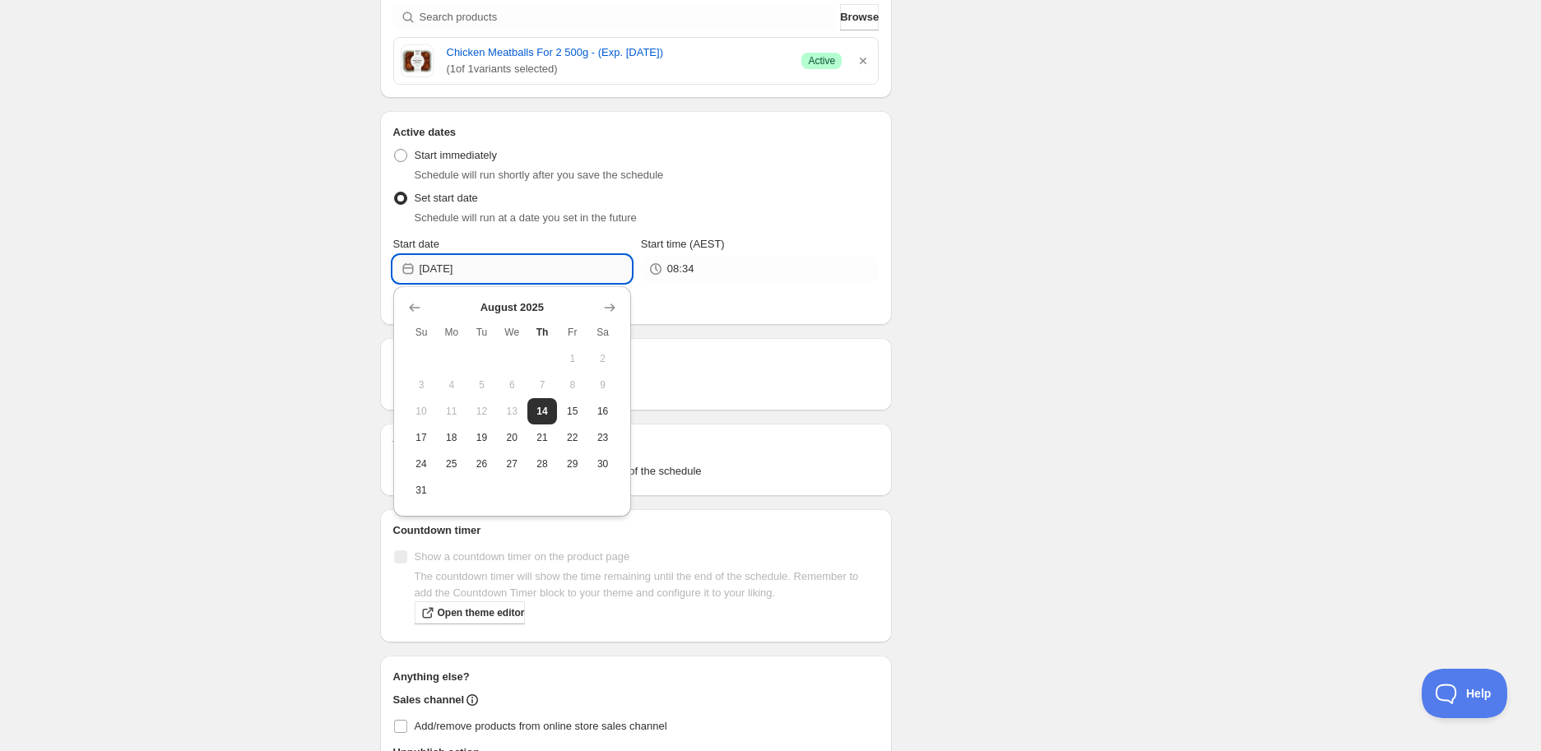
click at [479, 268] on input "[DATE]" at bounding box center [525, 269] width 211 height 26
click at [603, 313] on icon "Show next month, September 2025" at bounding box center [609, 307] width 16 height 16
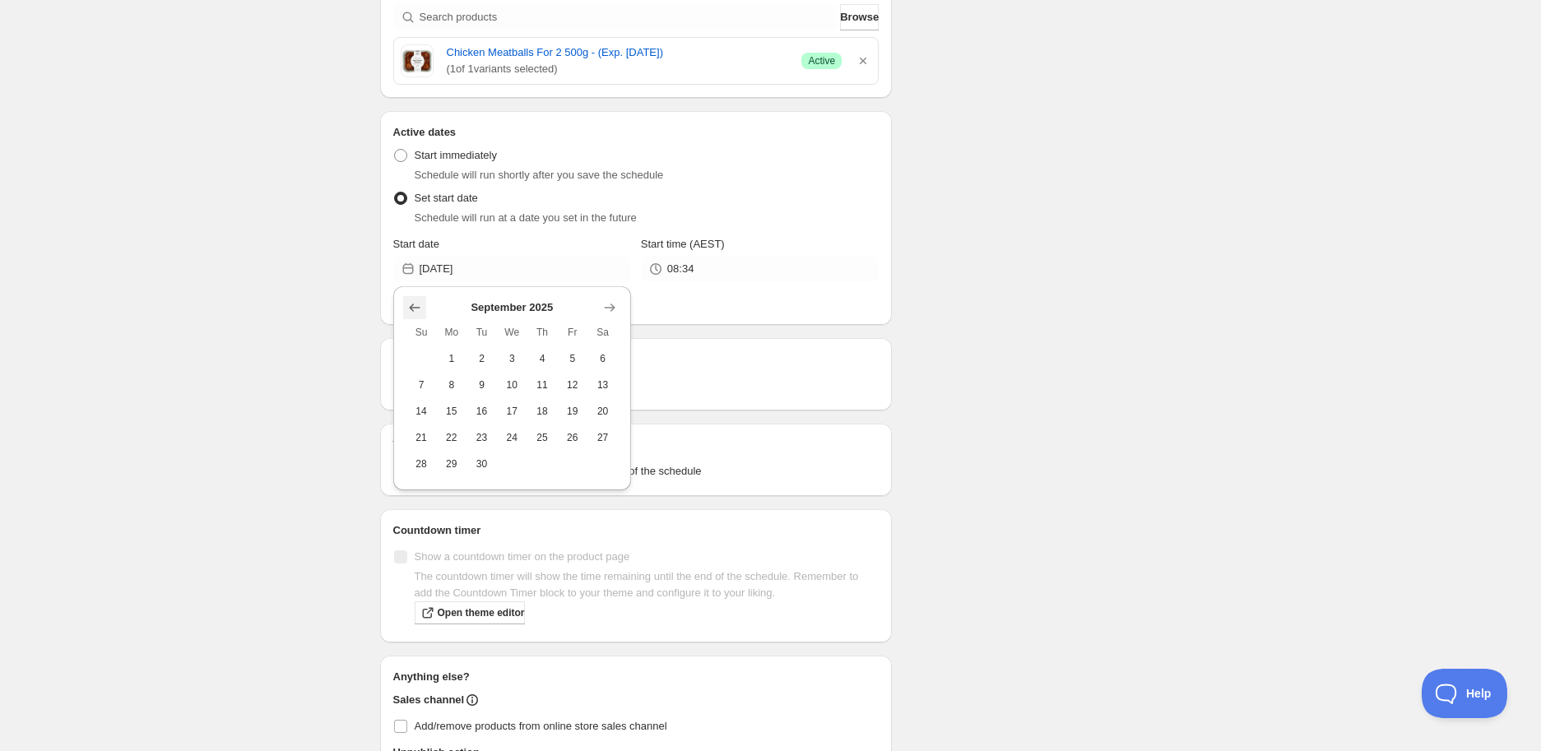
click at [417, 304] on icon "Show previous month, August 2025" at bounding box center [414, 307] width 16 height 16
click at [415, 443] on span "17" at bounding box center [421, 437] width 17 height 13
type input "[DATE]"
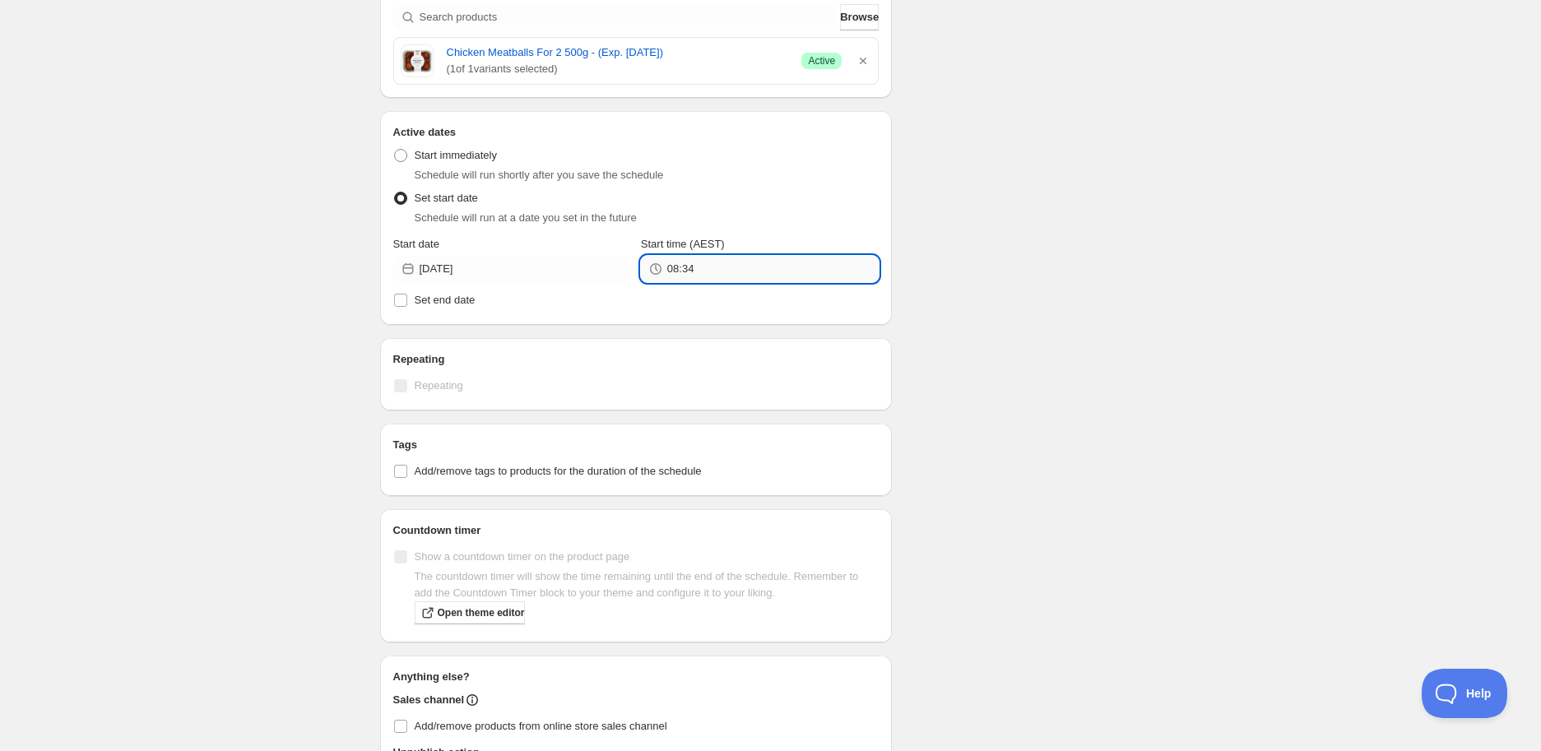
click at [730, 268] on input "08:34" at bounding box center [772, 269] width 211 height 26
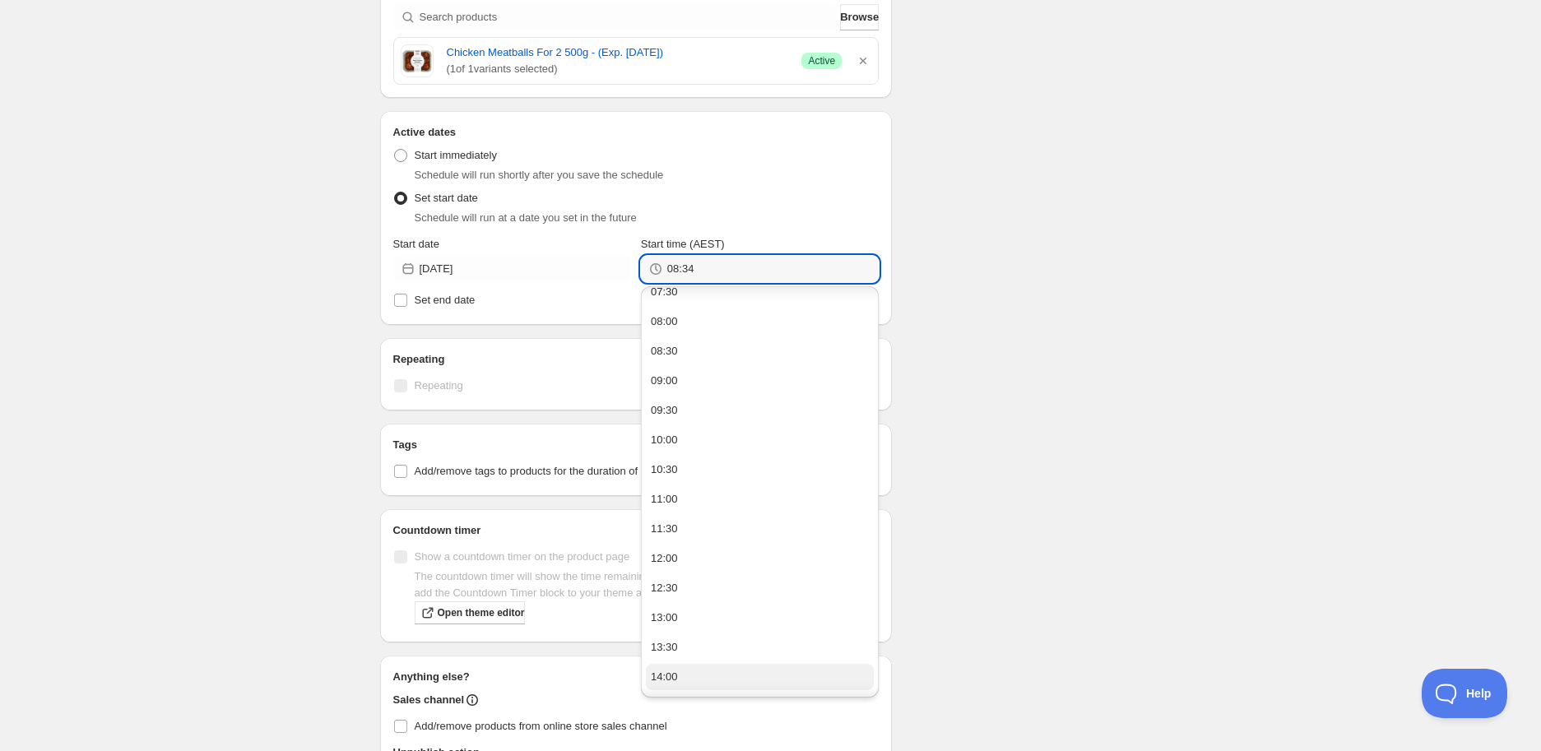
click at [695, 675] on button "14:00" at bounding box center [760, 677] width 228 height 26
type input "14:00"
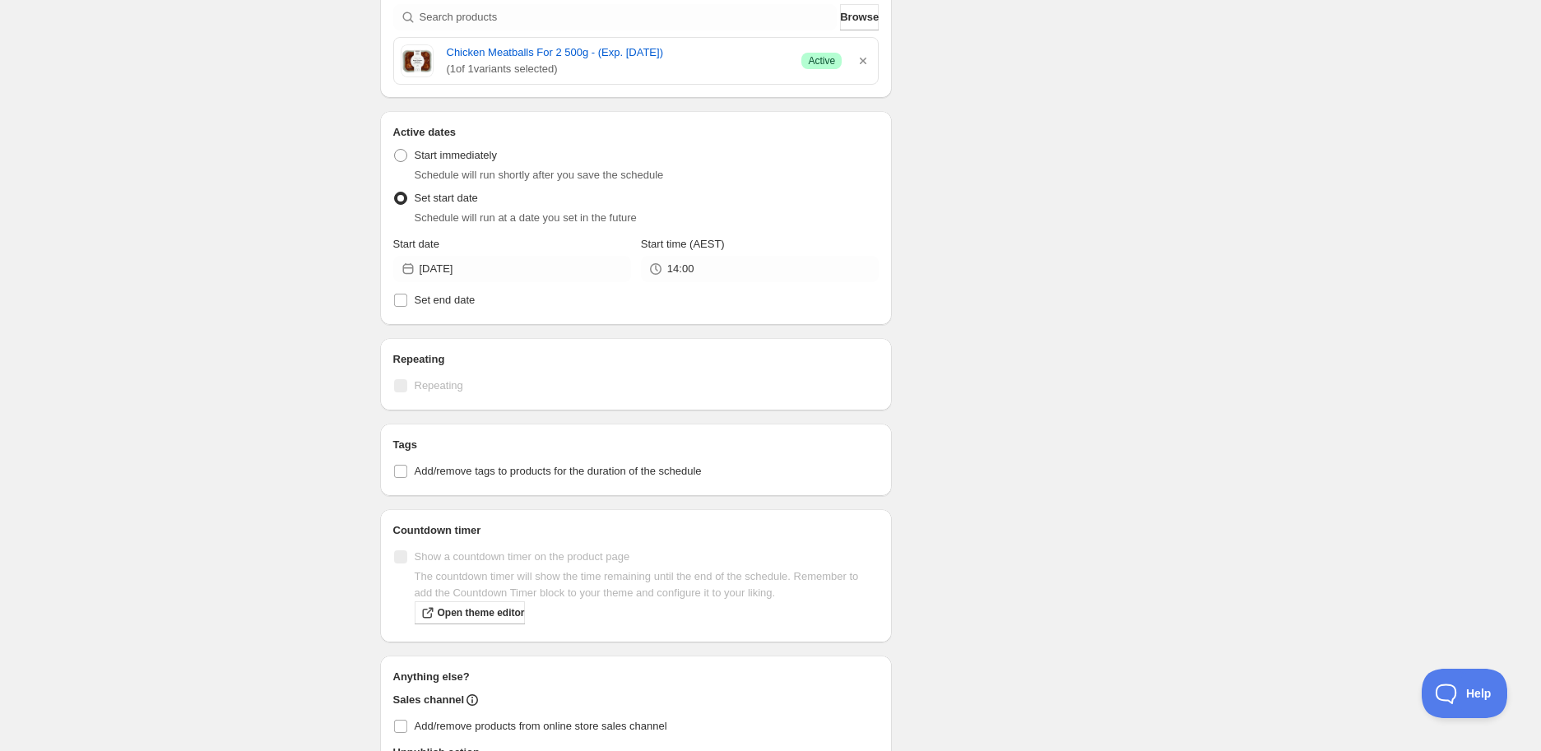
drag, startPoint x: 1092, startPoint y: 436, endPoint x: 1083, endPoint y: 434, distance: 9.2
click at [1092, 434] on div "Schedule name Chicken Meatballs For 2 500g - (Exp. [DATE]) Your customers won't…" at bounding box center [764, 230] width 795 height 1275
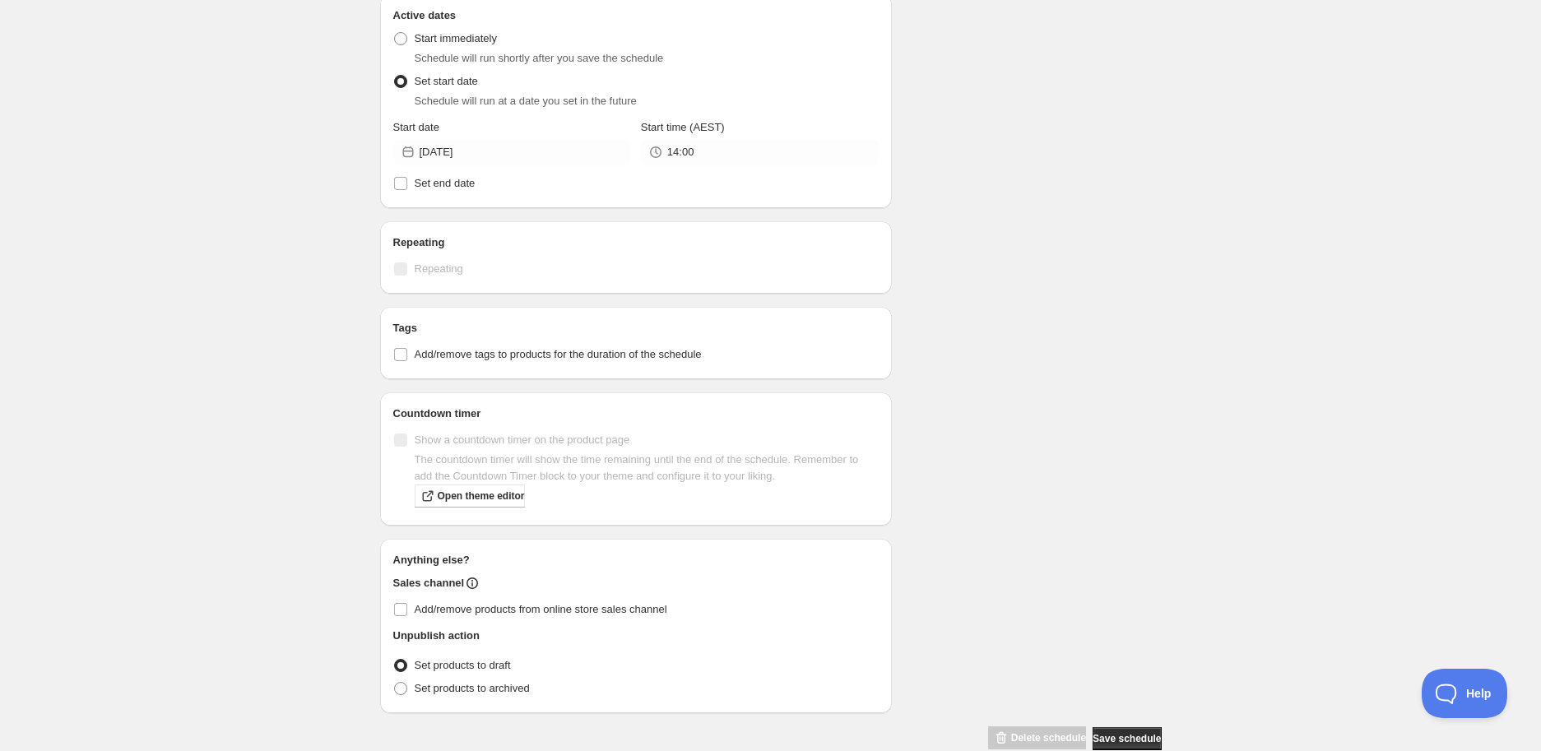
scroll to position [603, 0]
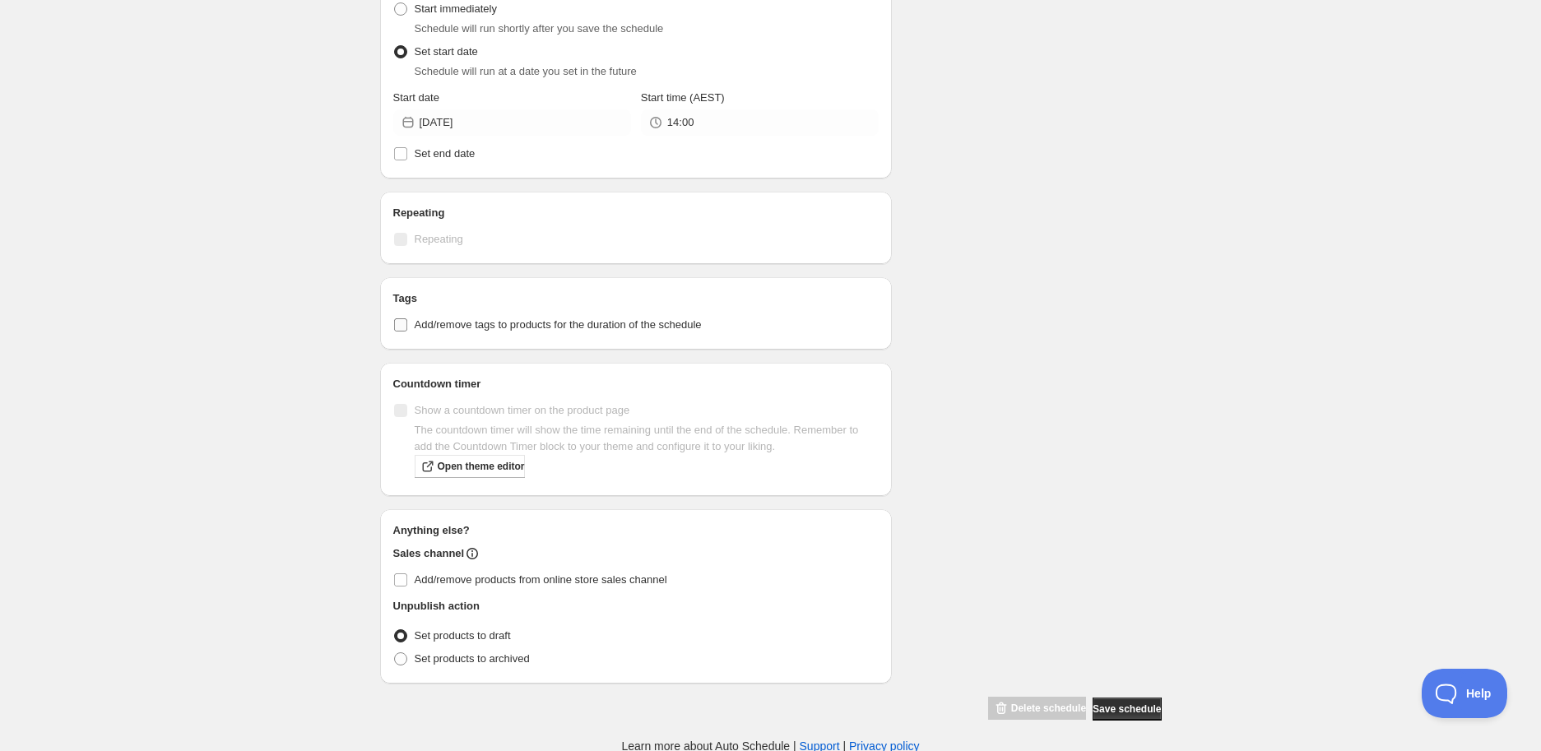
click at [413, 325] on label "Add/remove tags to products for the duration of the schedule" at bounding box center [636, 324] width 486 height 23
click at [407, 325] on input "Add/remove tags to products for the duration of the schedule" at bounding box center [400, 324] width 13 height 13
checkbox input "true"
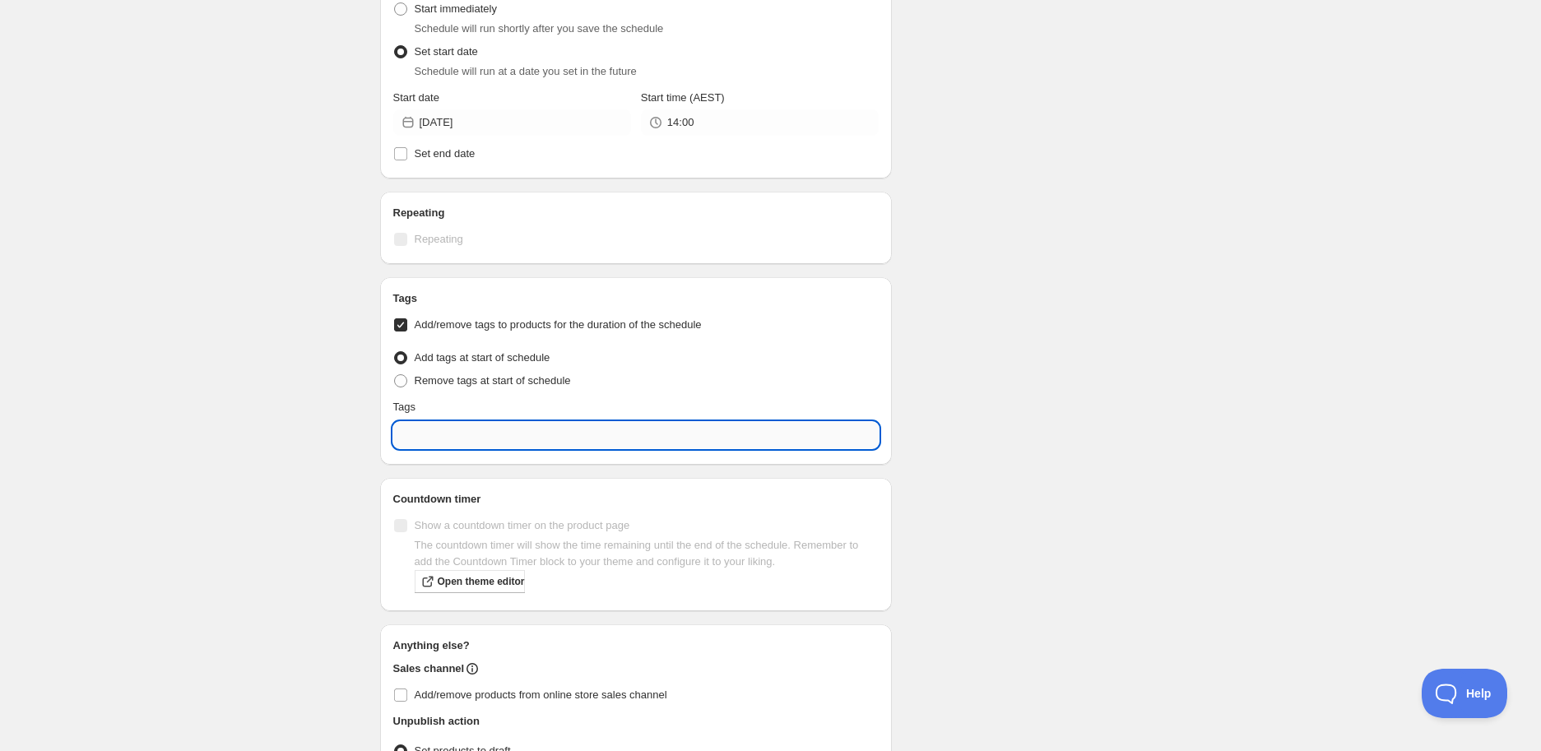
click at [448, 429] on input "text" at bounding box center [636, 435] width 486 height 26
click at [479, 525] on li "EXPY SALE" at bounding box center [636, 541] width 486 height 33
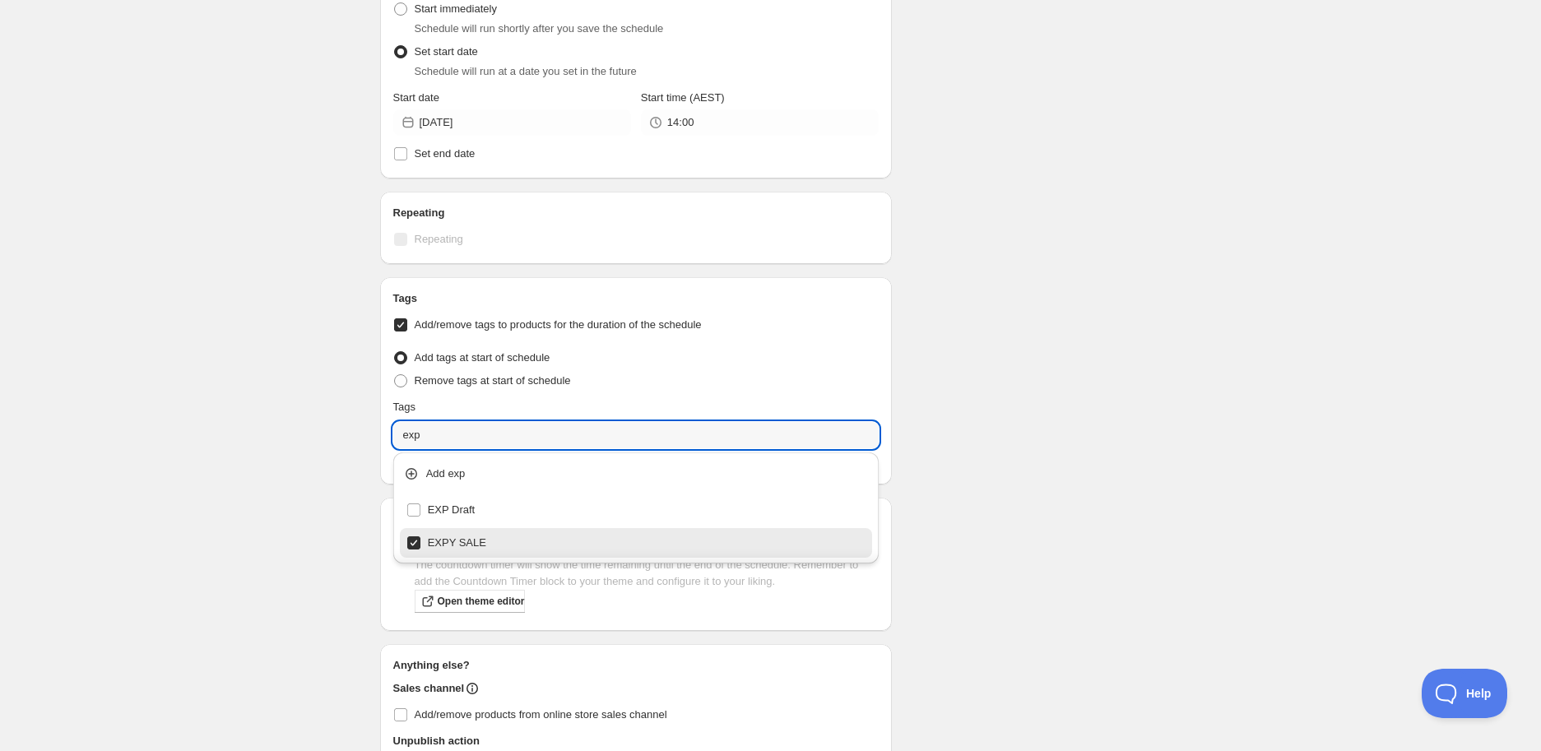
type input "EXPY SALE"
checkbox input "true"
click at [470, 528] on div "EXPY SALE" at bounding box center [636, 543] width 473 height 30
checkbox input "false"
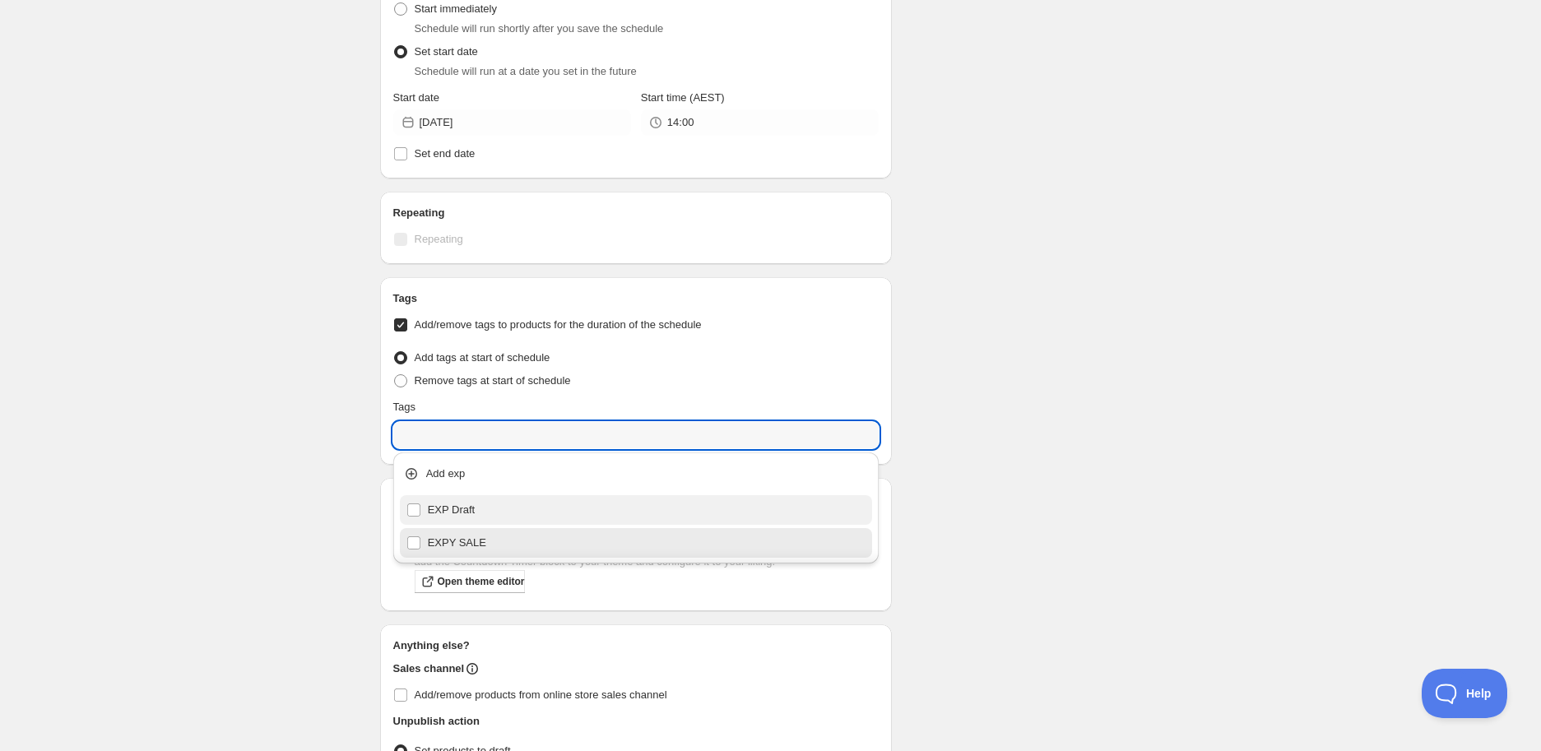
click at [466, 515] on div "EXP Draft" at bounding box center [636, 510] width 460 height 23
type input "EXP Draft"
checkbox input "true"
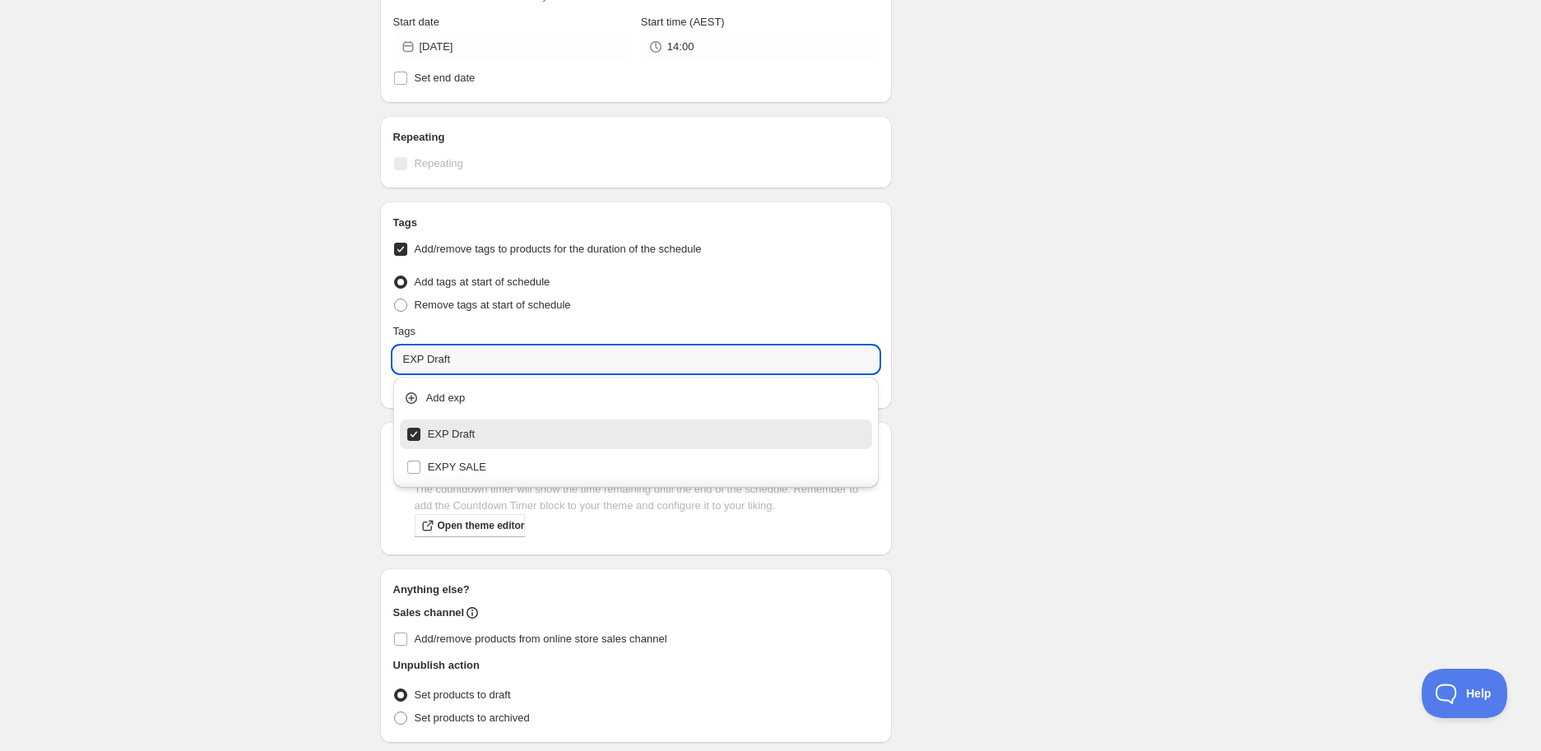
scroll to position [738, 0]
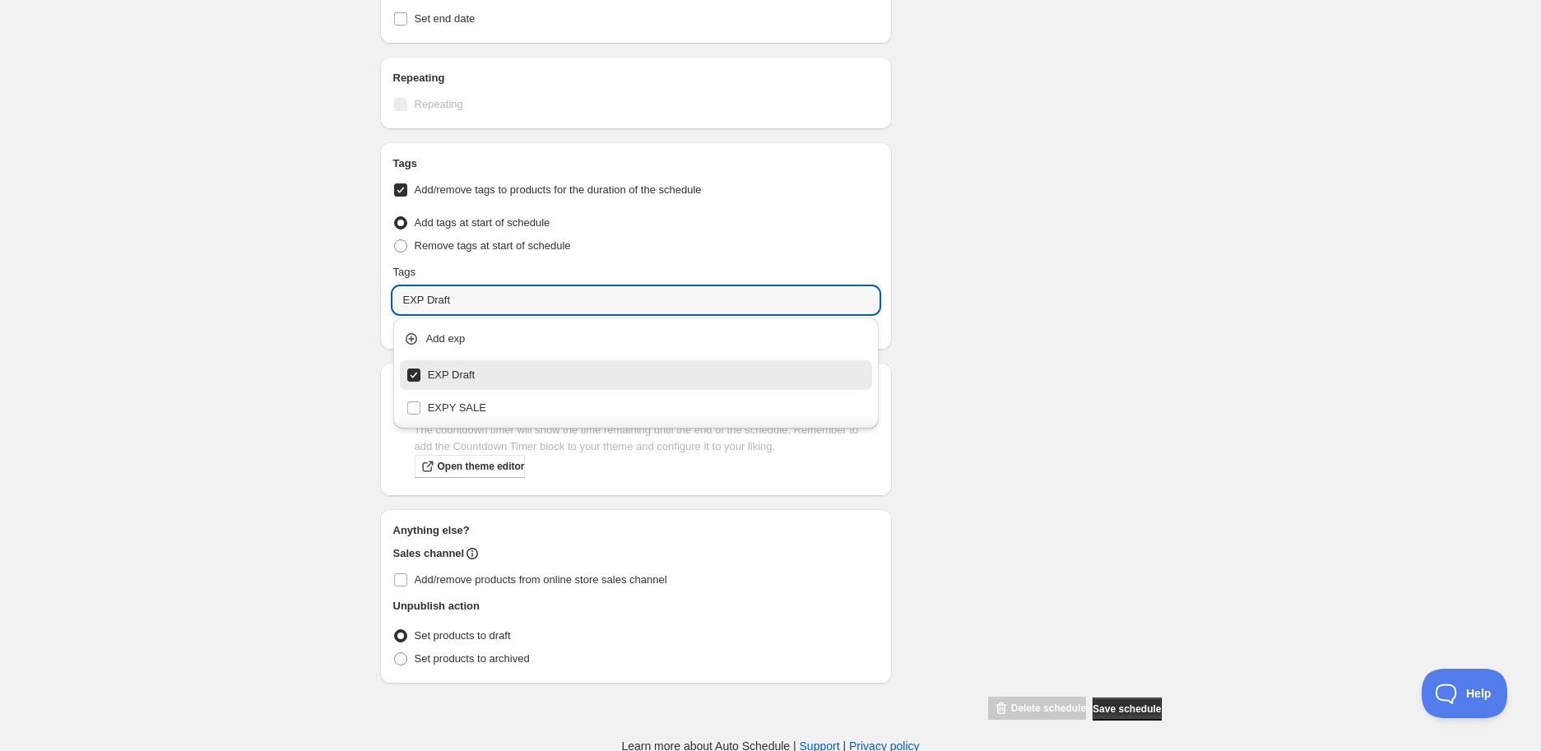
type input "EXP Draft"
click at [1059, 522] on div "Schedule name Chicken Meatballs For 2 500g - (Exp. [DATE]) Your customers won't…" at bounding box center [764, 16] width 795 height 1410
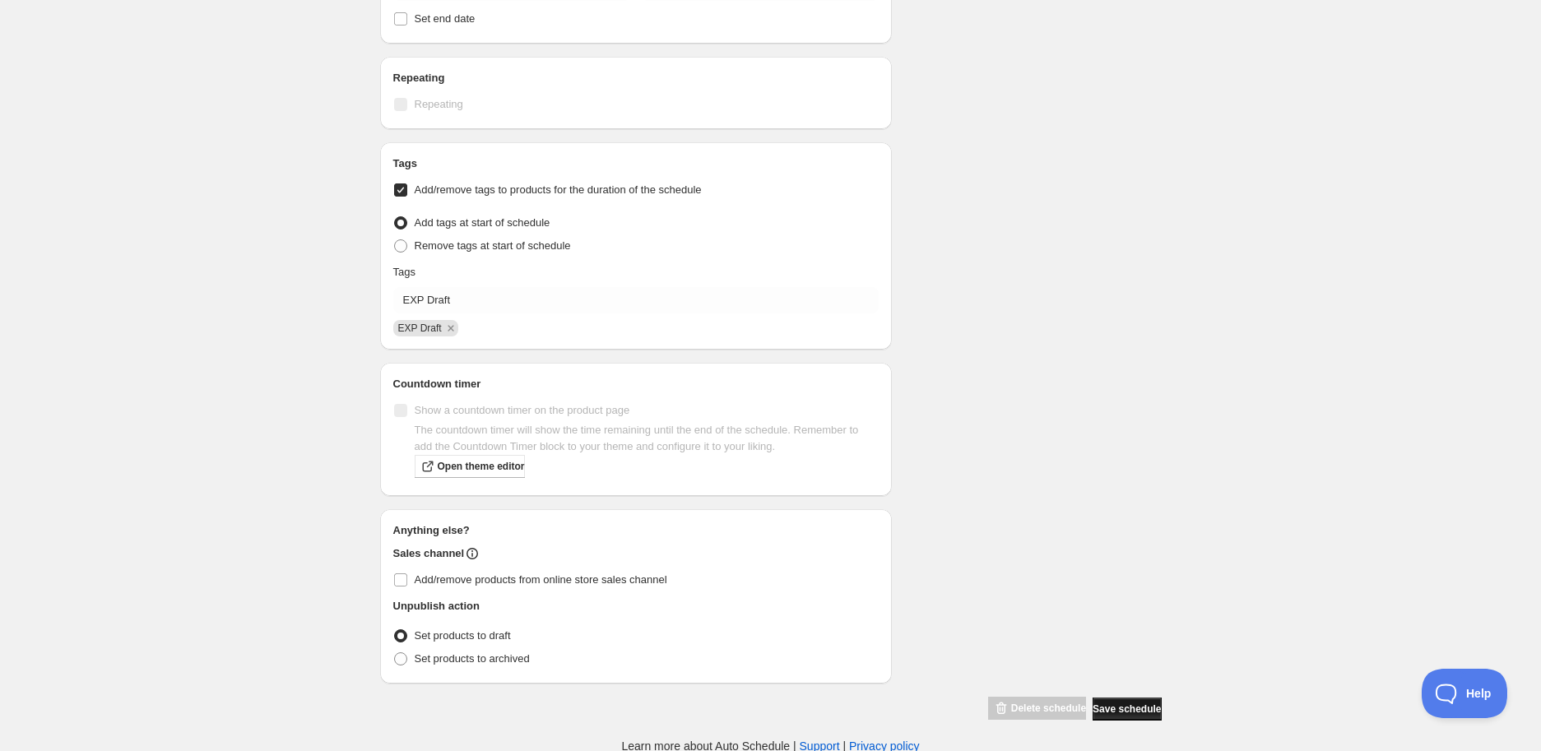
click at [1135, 706] on span "Save schedule" at bounding box center [1126, 709] width 68 height 13
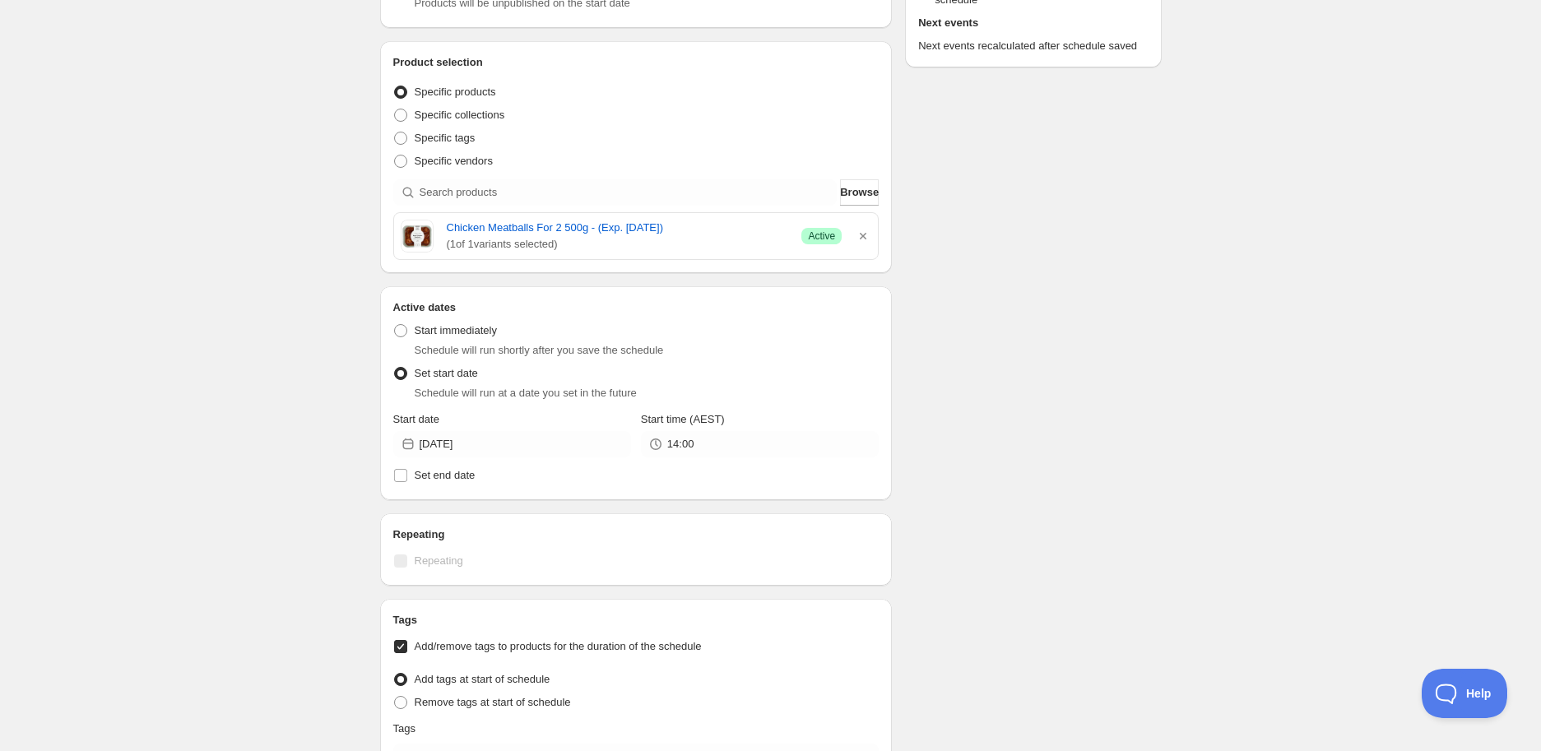
scroll to position [0, 0]
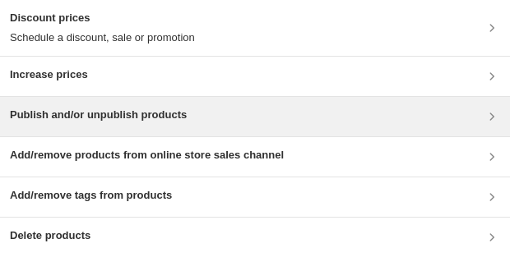
click at [118, 100] on div "Publish and/or unpublish products" at bounding box center [255, 116] width 510 height 39
click at [121, 109] on h3 "Publish and/or unpublish products" at bounding box center [98, 115] width 177 height 16
